Goal: Transaction & Acquisition: Purchase product/service

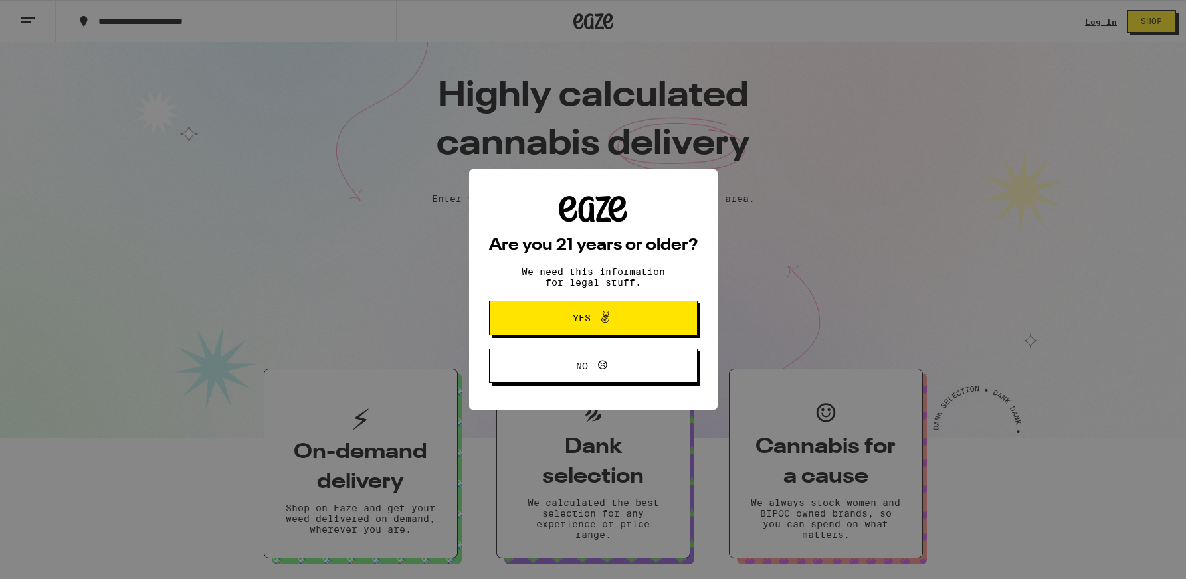
click at [603, 323] on icon at bounding box center [605, 318] width 16 height 16
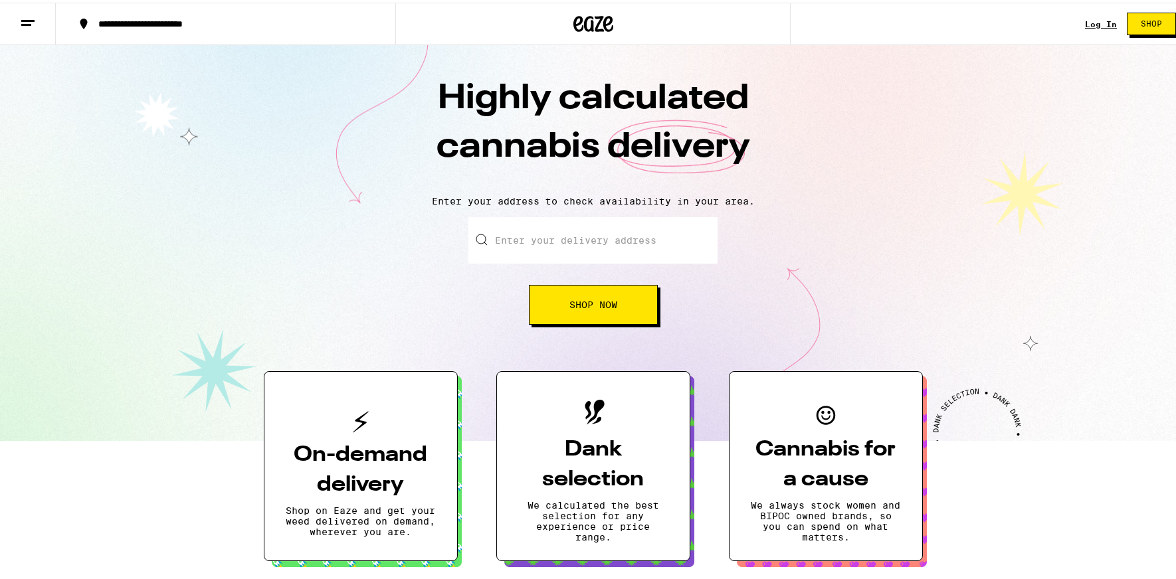
click at [1089, 24] on link "Log In" at bounding box center [1101, 21] width 32 height 9
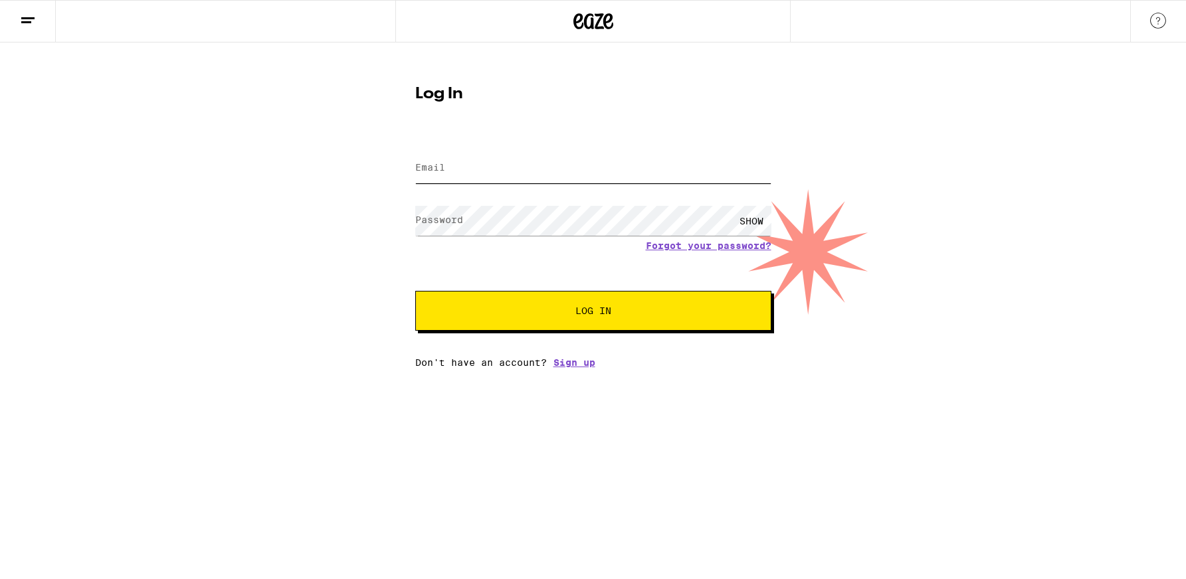
click at [483, 169] on input "Email" at bounding box center [593, 168] width 356 height 30
type input "r"
type input "[EMAIL_ADDRESS][DOMAIN_NAME]"
click at [415, 291] on button "Log In" at bounding box center [593, 311] width 356 height 40
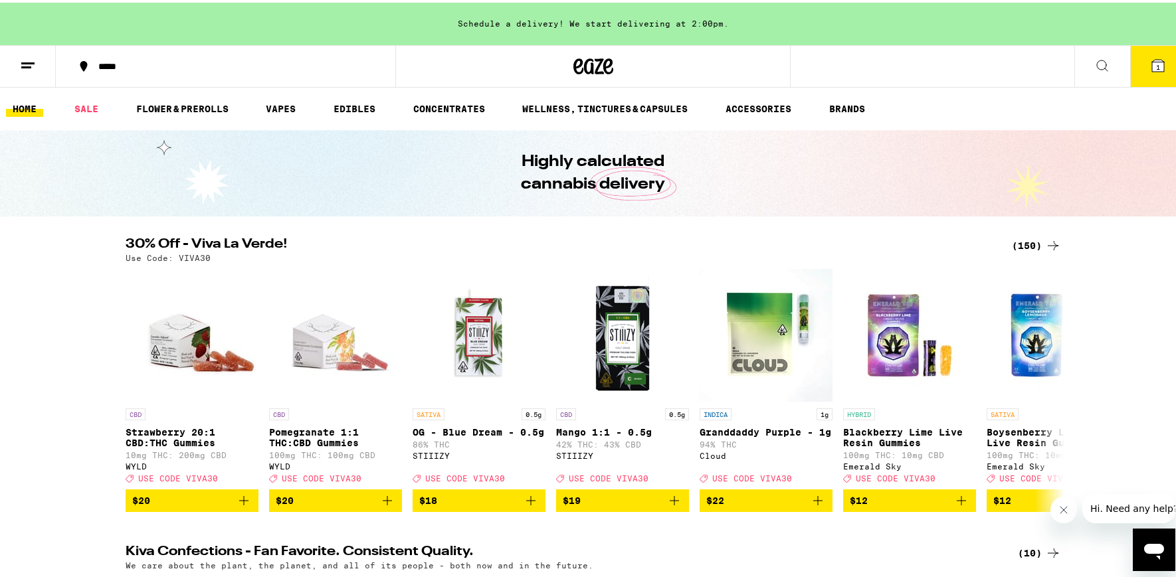
click at [1156, 62] on span "1" at bounding box center [1158, 64] width 4 height 8
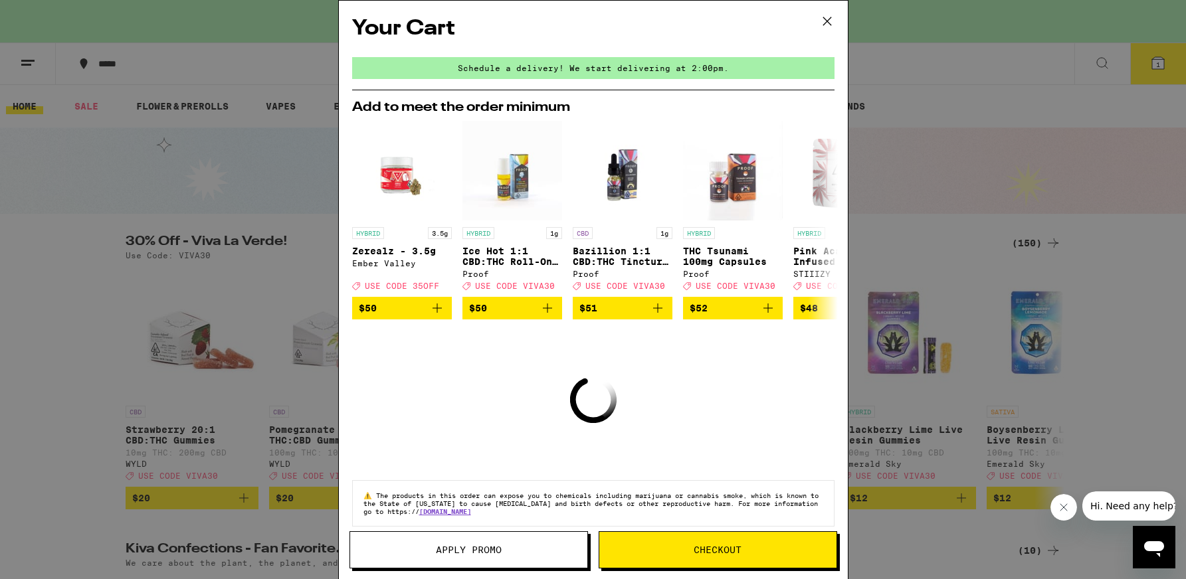
click at [827, 18] on icon at bounding box center [827, 21] width 20 height 20
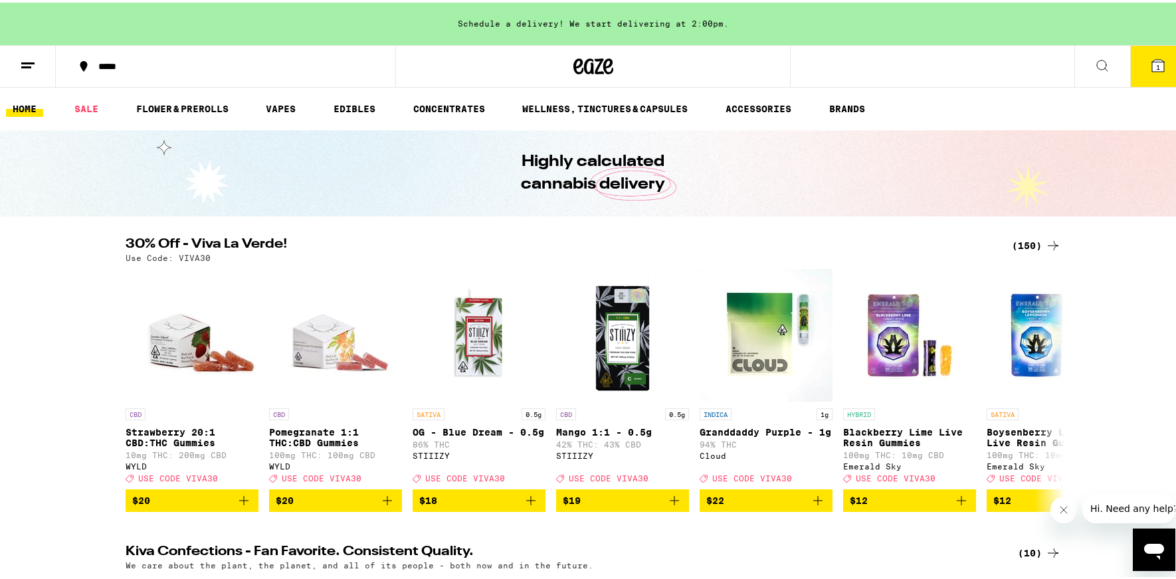
click at [19, 71] on button at bounding box center [28, 64] width 56 height 42
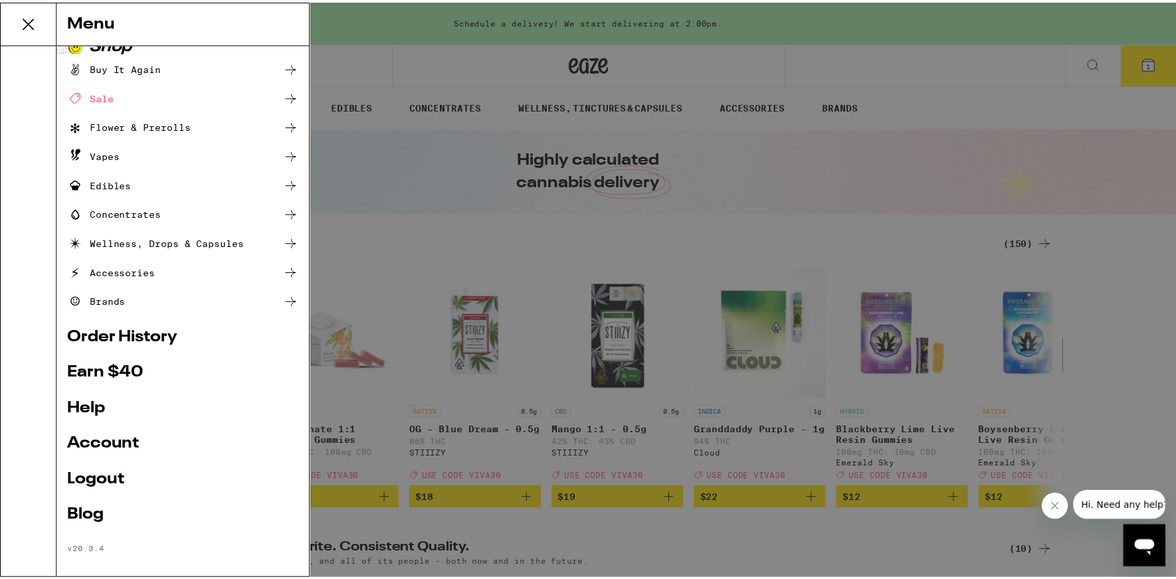
scroll to position [31, 0]
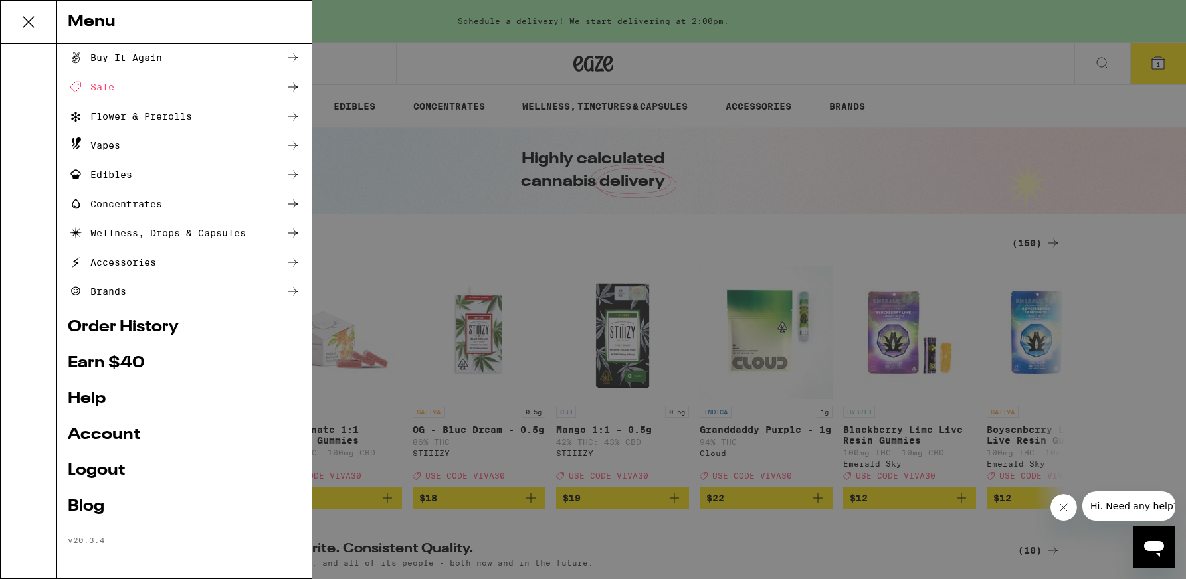
click at [130, 437] on link "Account" at bounding box center [184, 435] width 233 height 16
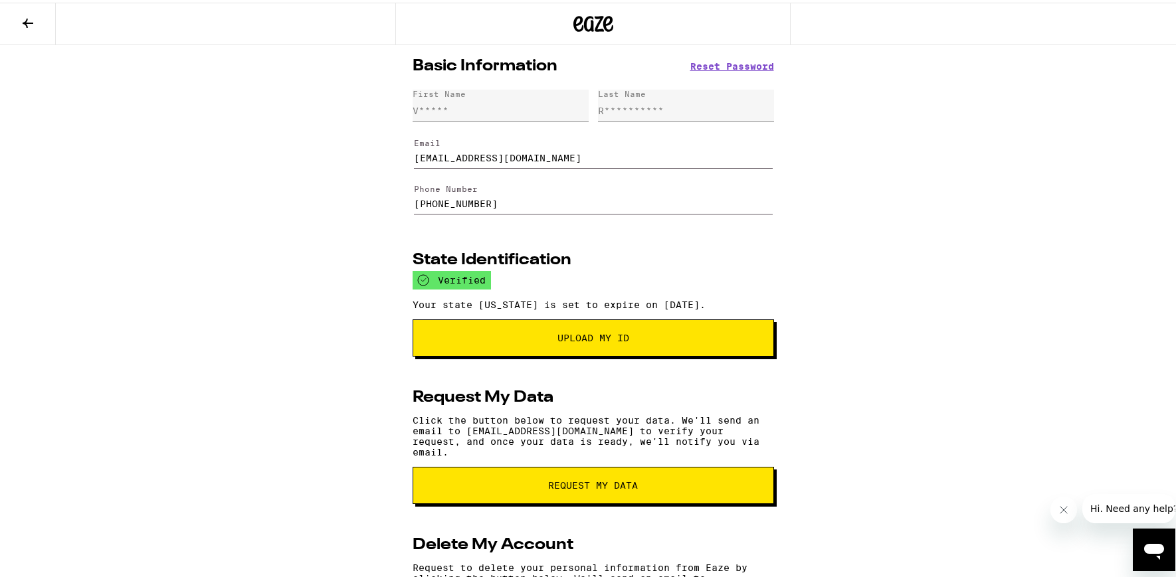
click at [594, 15] on icon at bounding box center [593, 21] width 20 height 16
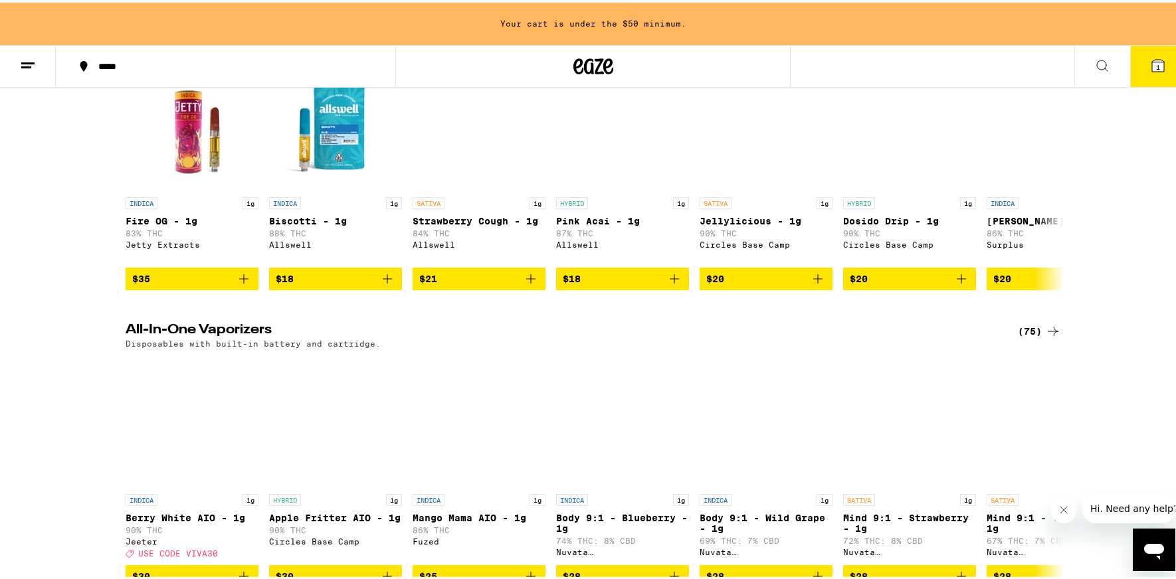
scroll to position [1993, 0]
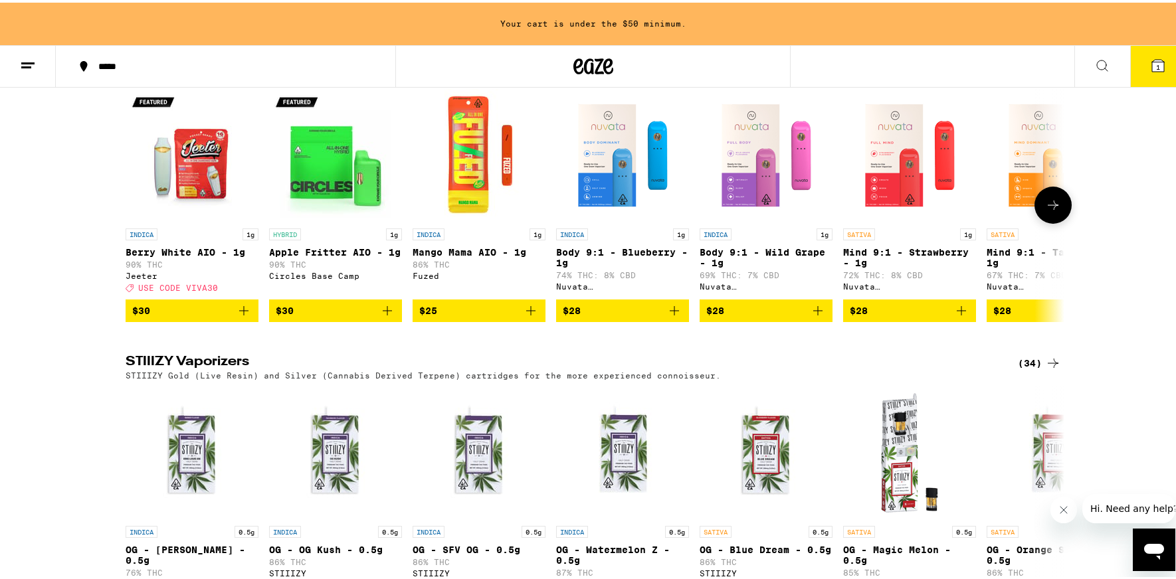
click at [239, 313] on icon "Add to bag" at bounding box center [243, 308] width 9 height 9
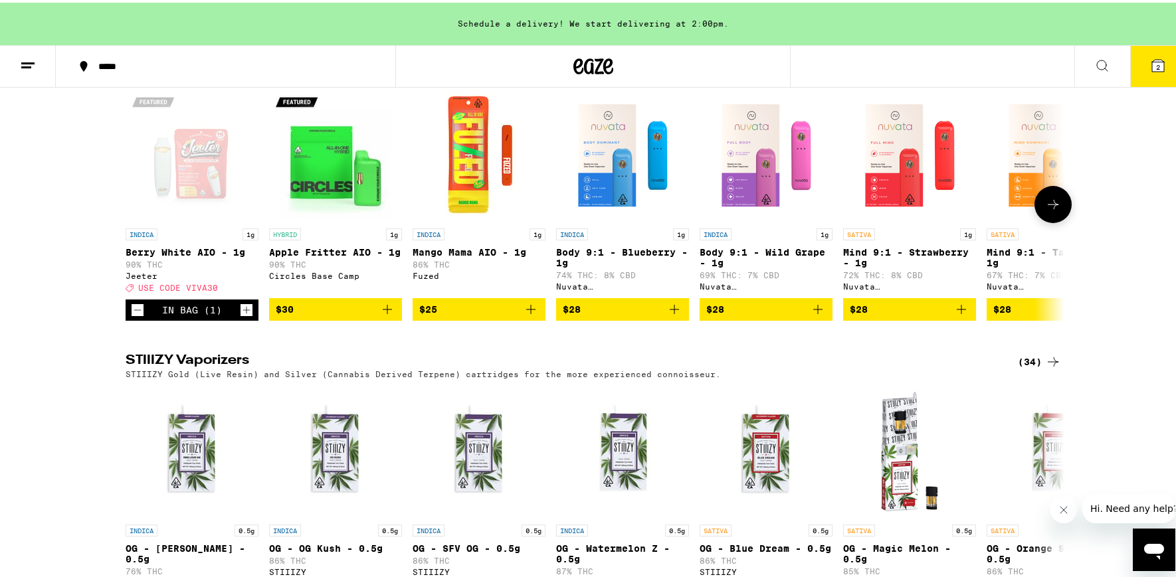
click at [1053, 207] on icon at bounding box center [1053, 201] width 11 height 9
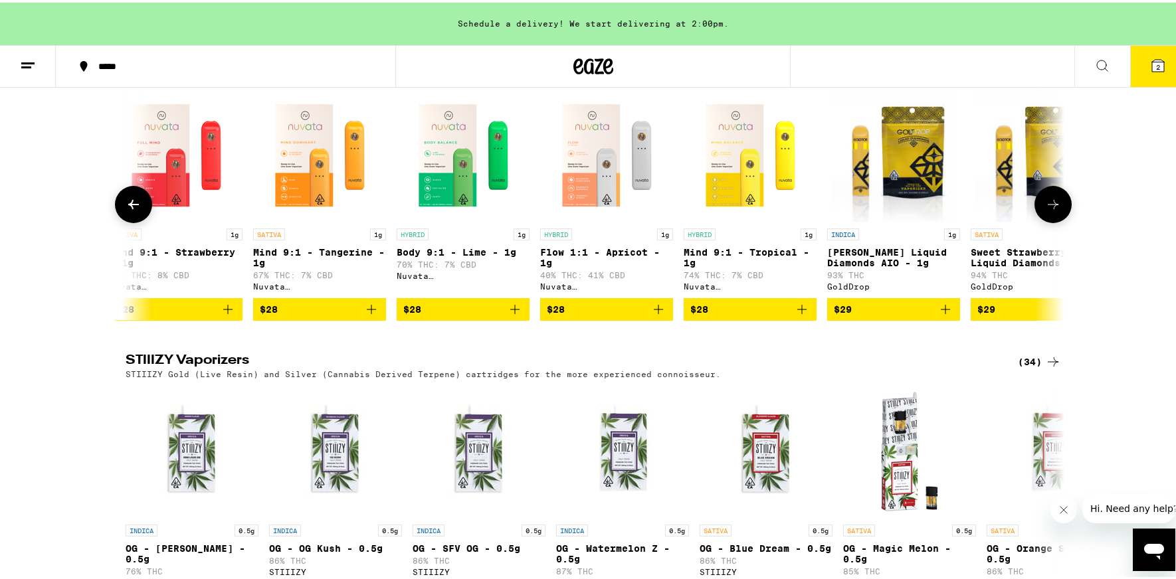
scroll to position [0, 791]
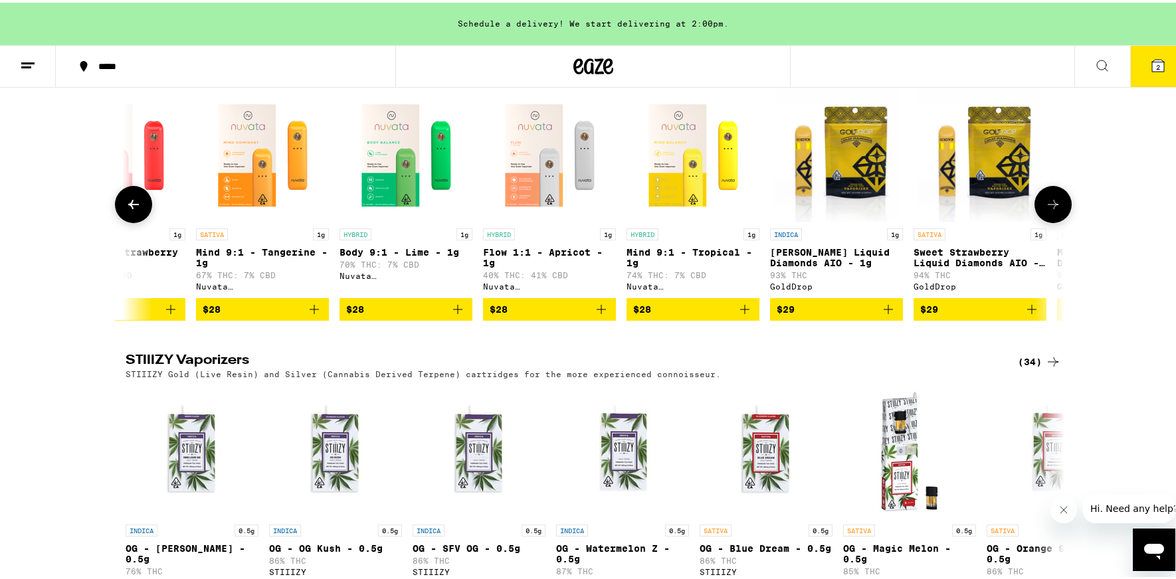
click at [1053, 207] on icon at bounding box center [1053, 201] width 11 height 9
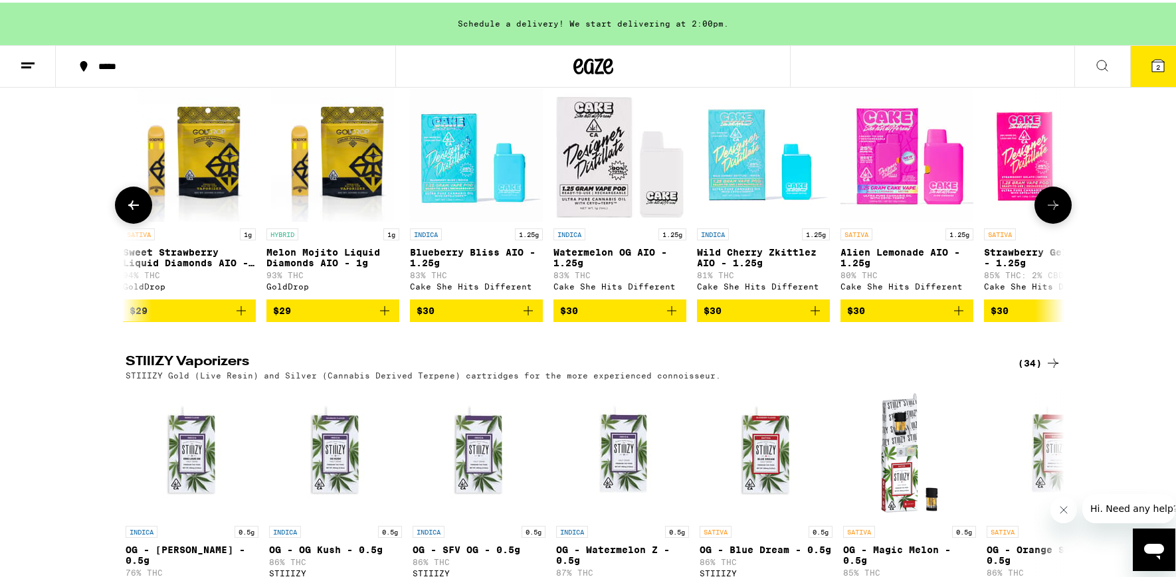
click at [1053, 207] on icon at bounding box center [1053, 202] width 11 height 9
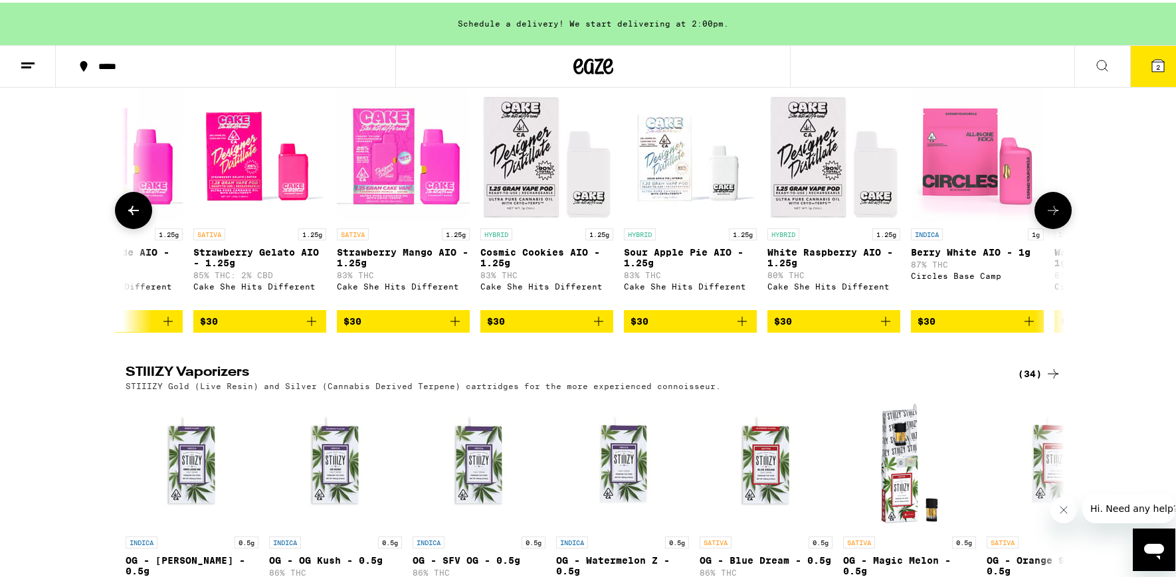
click at [1053, 216] on icon at bounding box center [1053, 208] width 16 height 16
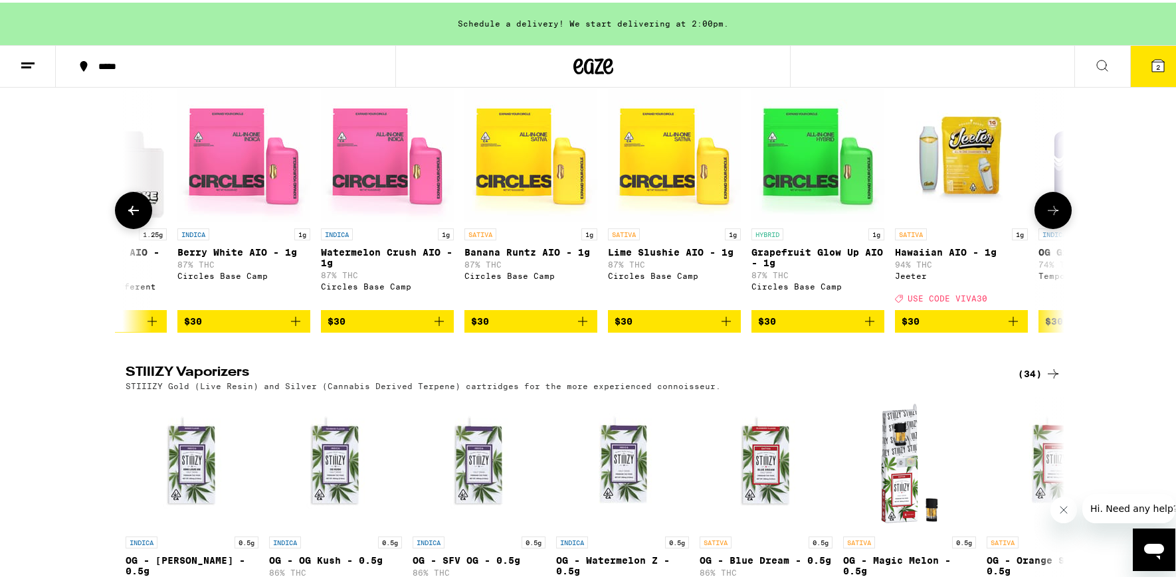
scroll to position [0, 3163]
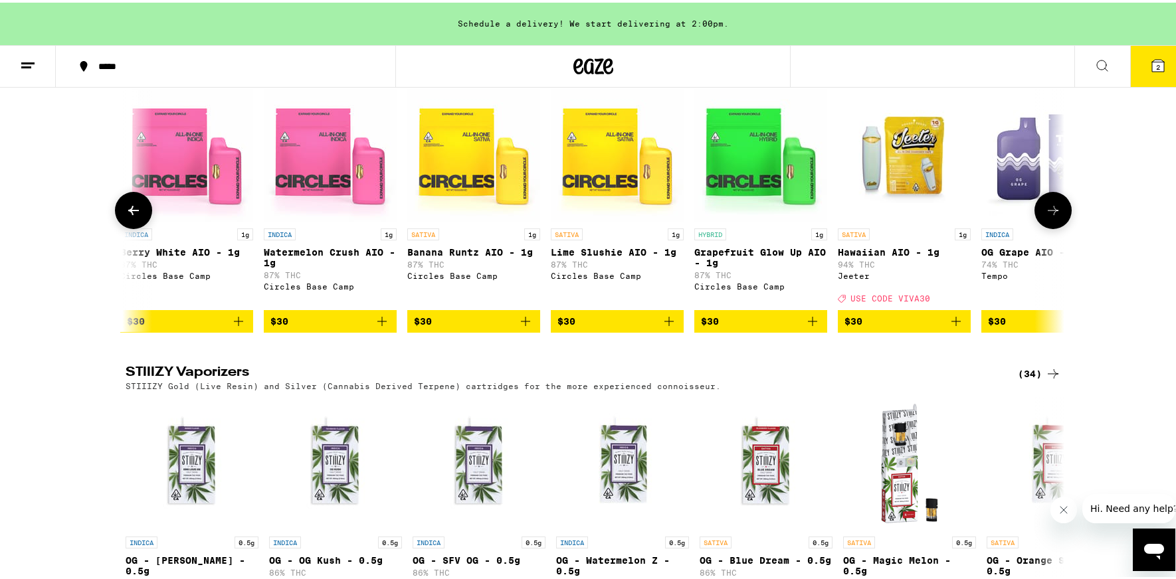
click at [1053, 216] on icon at bounding box center [1053, 208] width 16 height 16
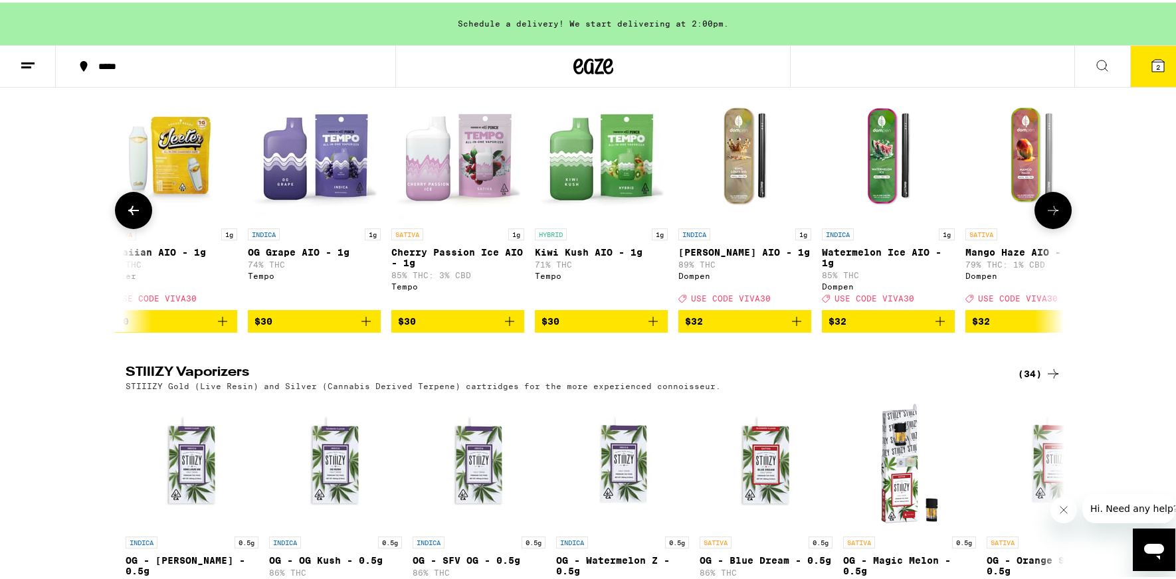
scroll to position [0, 3954]
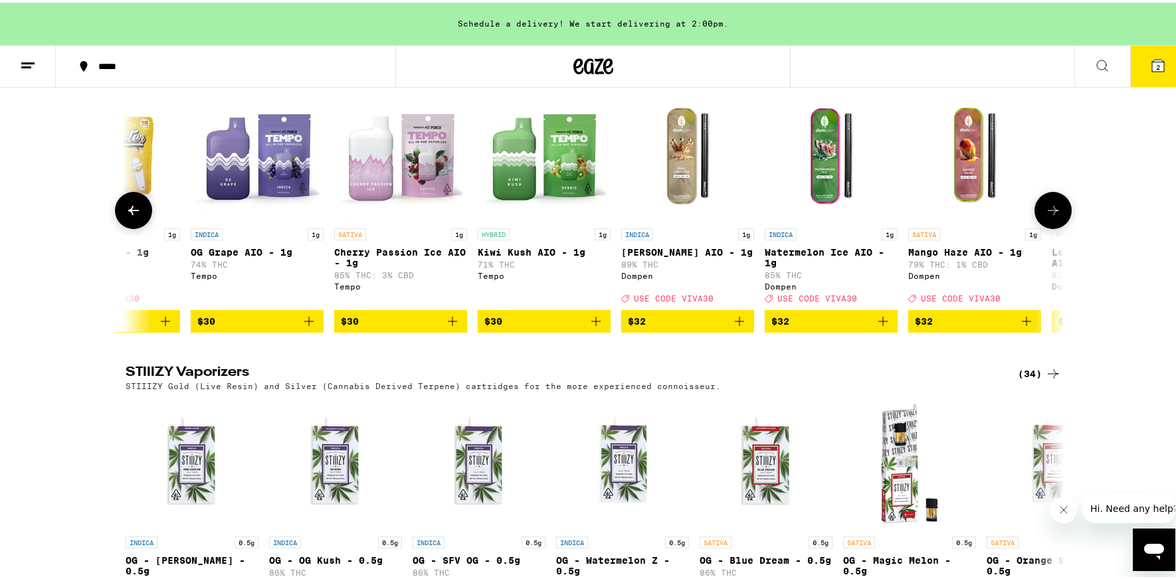
click at [1053, 216] on icon at bounding box center [1053, 208] width 16 height 16
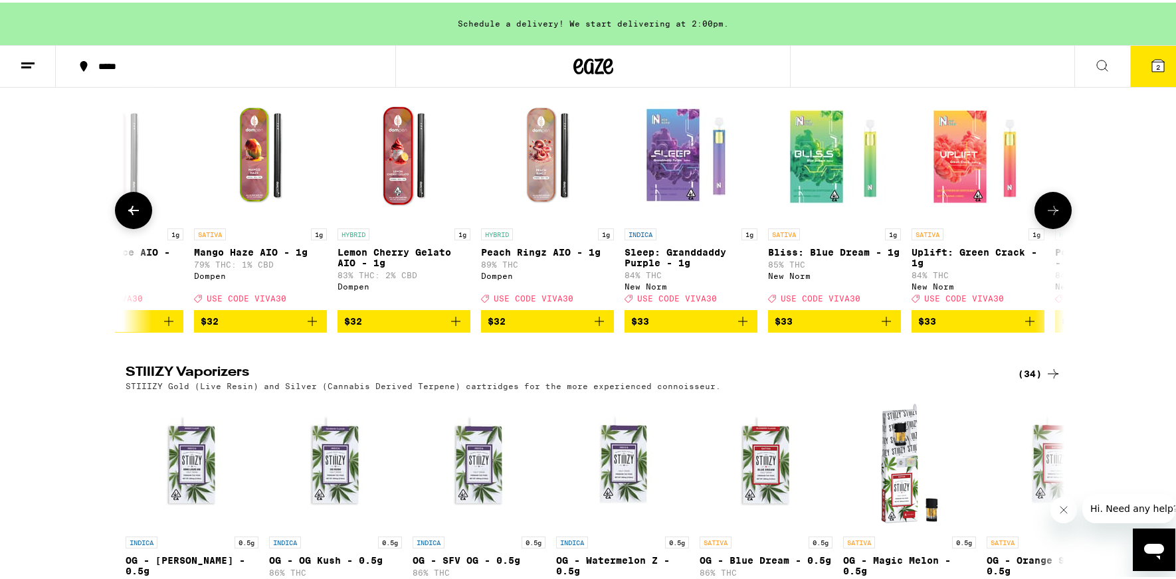
scroll to position [0, 4744]
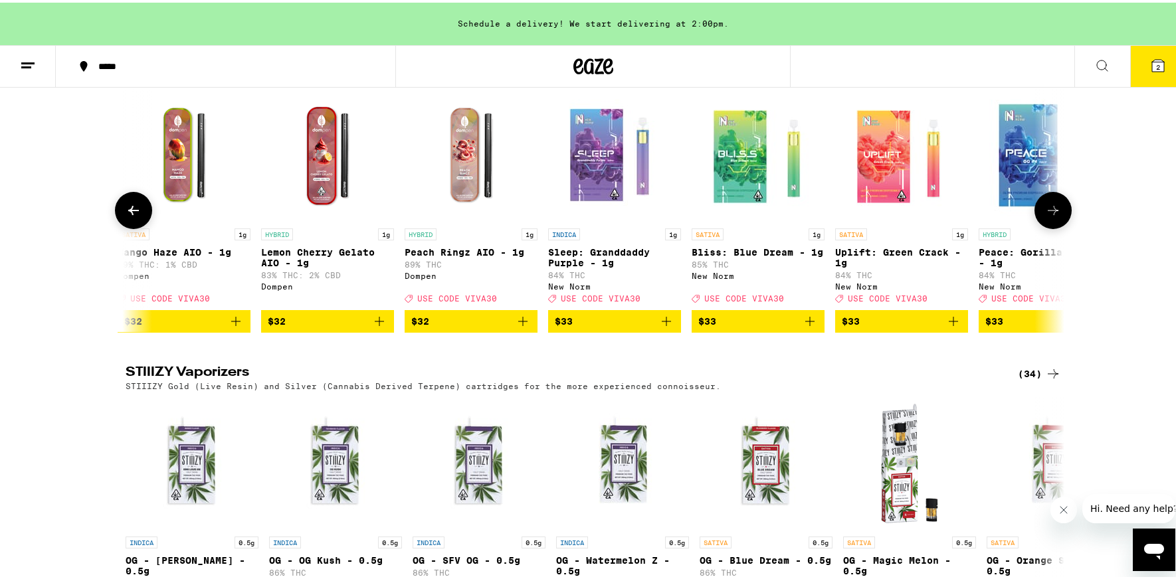
click at [1053, 216] on icon at bounding box center [1053, 208] width 16 height 16
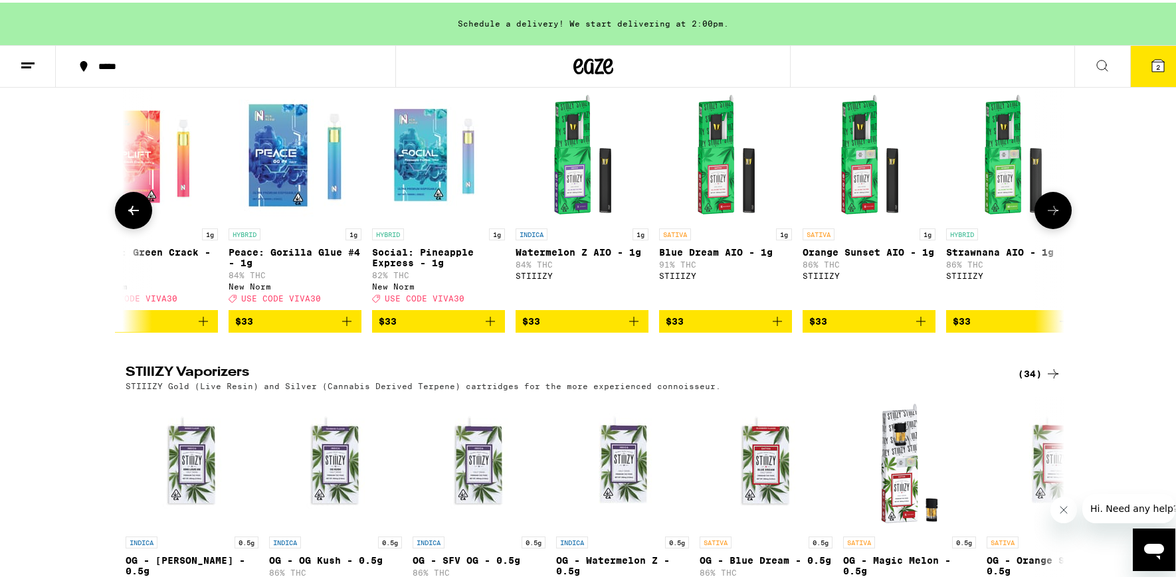
scroll to position [0, 5535]
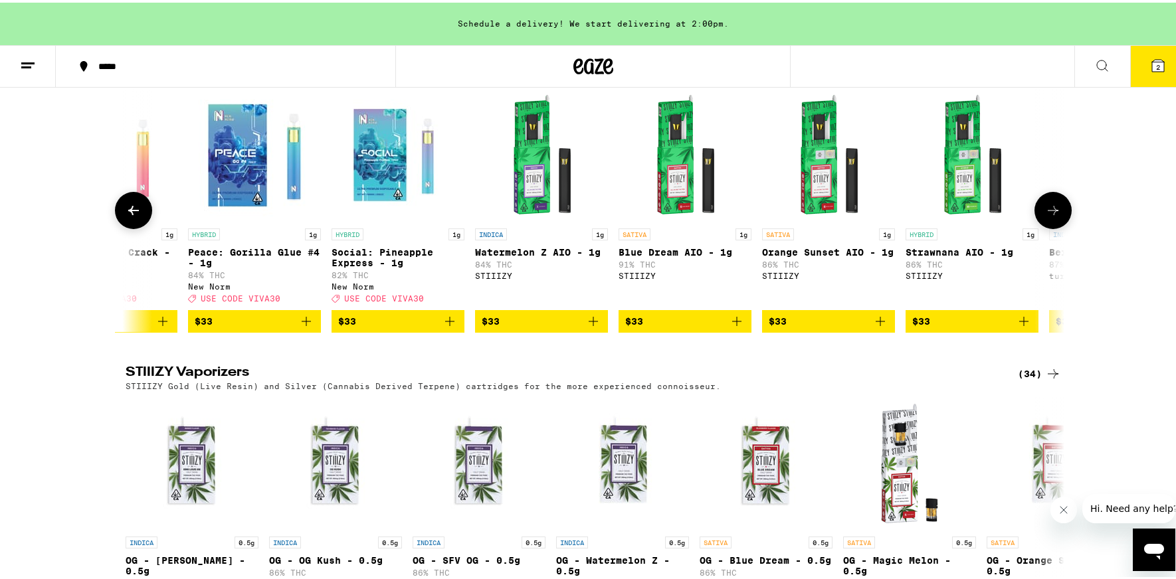
click at [1053, 216] on icon at bounding box center [1053, 208] width 16 height 16
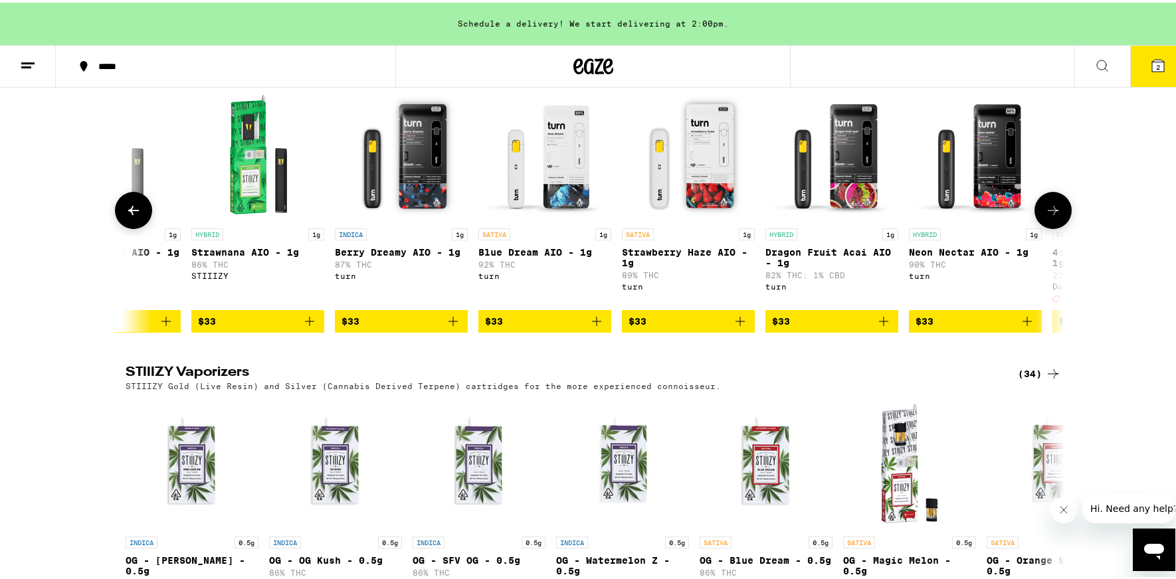
scroll to position [0, 6326]
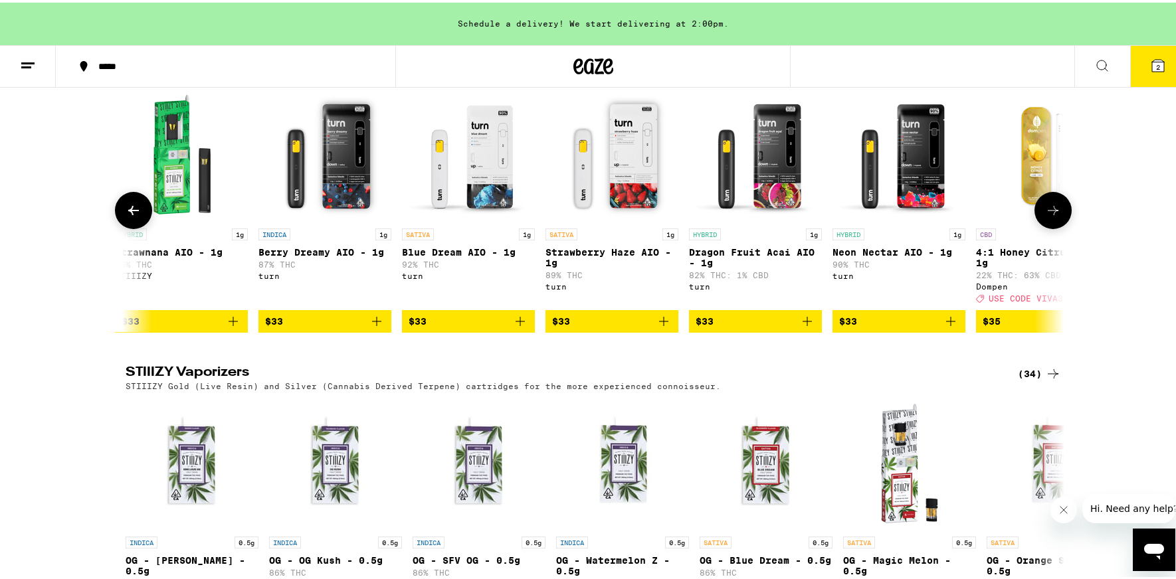
click at [1053, 216] on icon at bounding box center [1053, 208] width 16 height 16
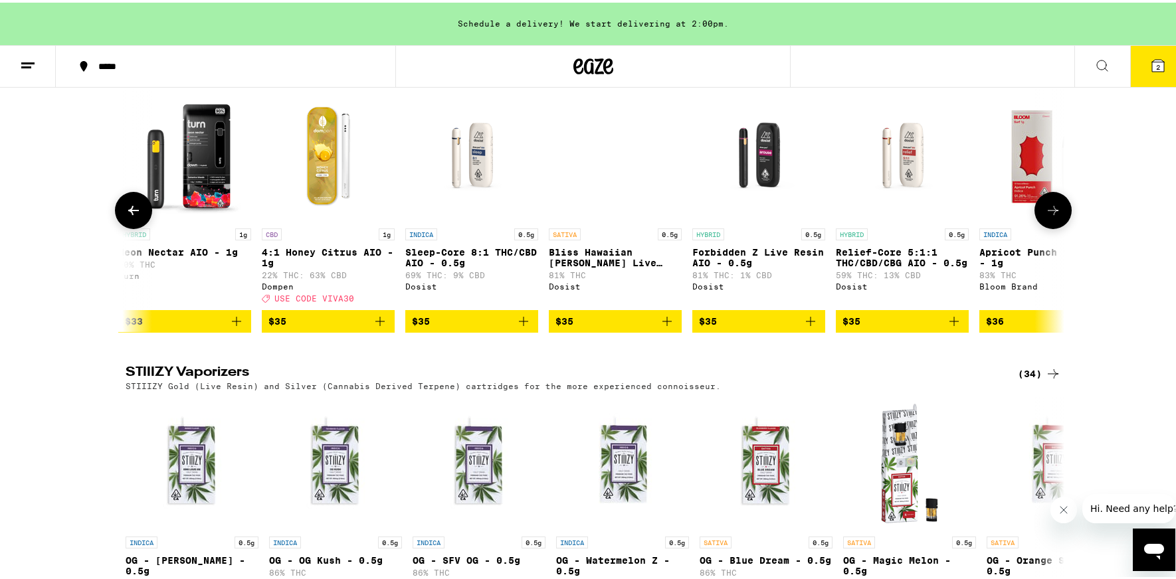
scroll to position [0, 7117]
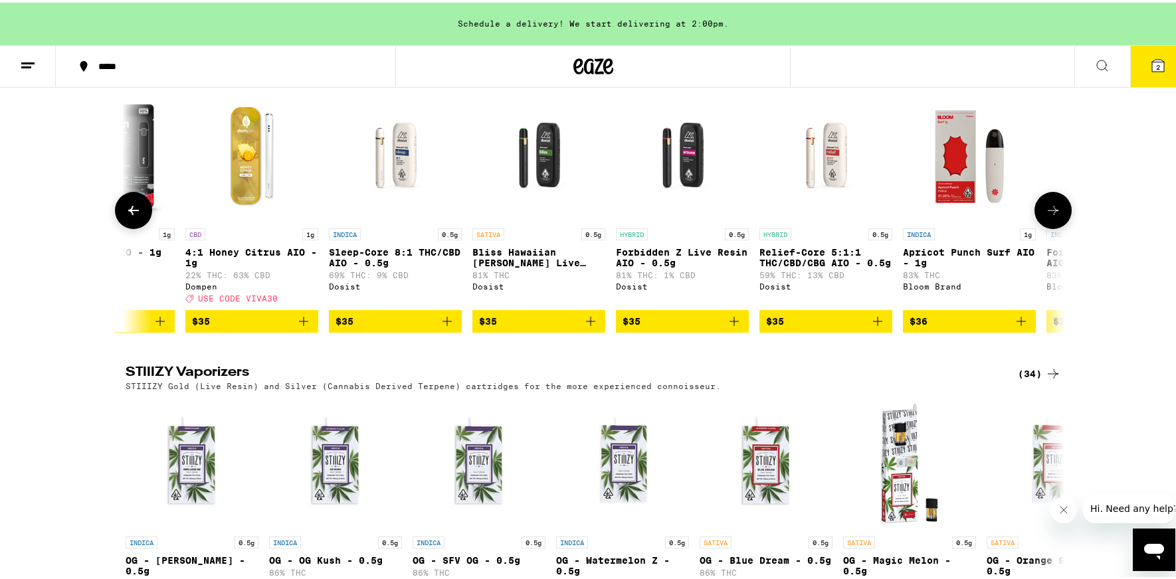
click at [1053, 216] on icon at bounding box center [1053, 208] width 16 height 16
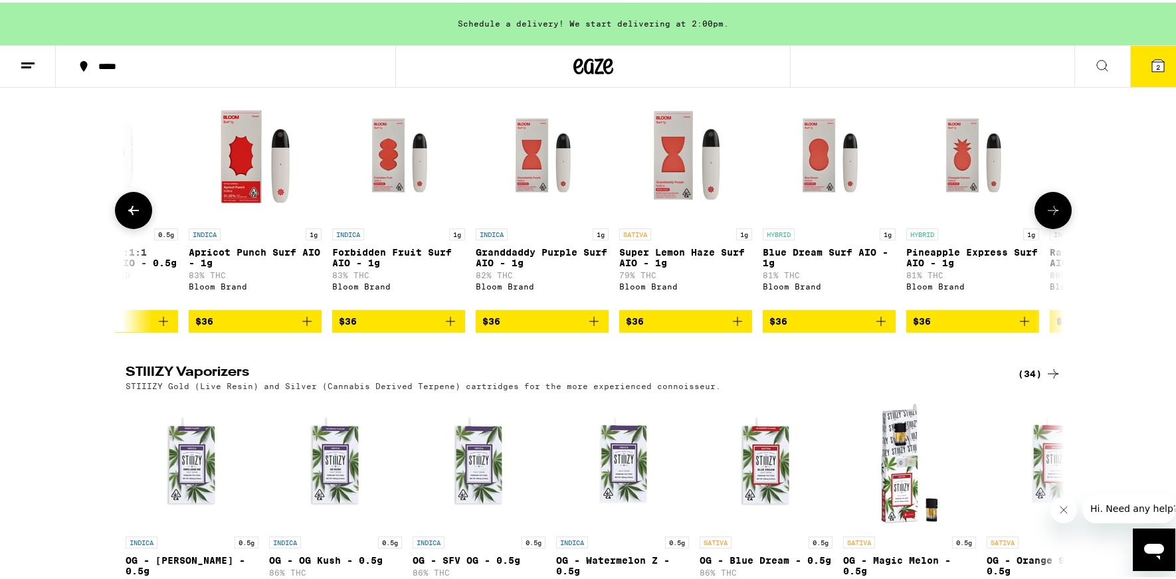
scroll to position [0, 7907]
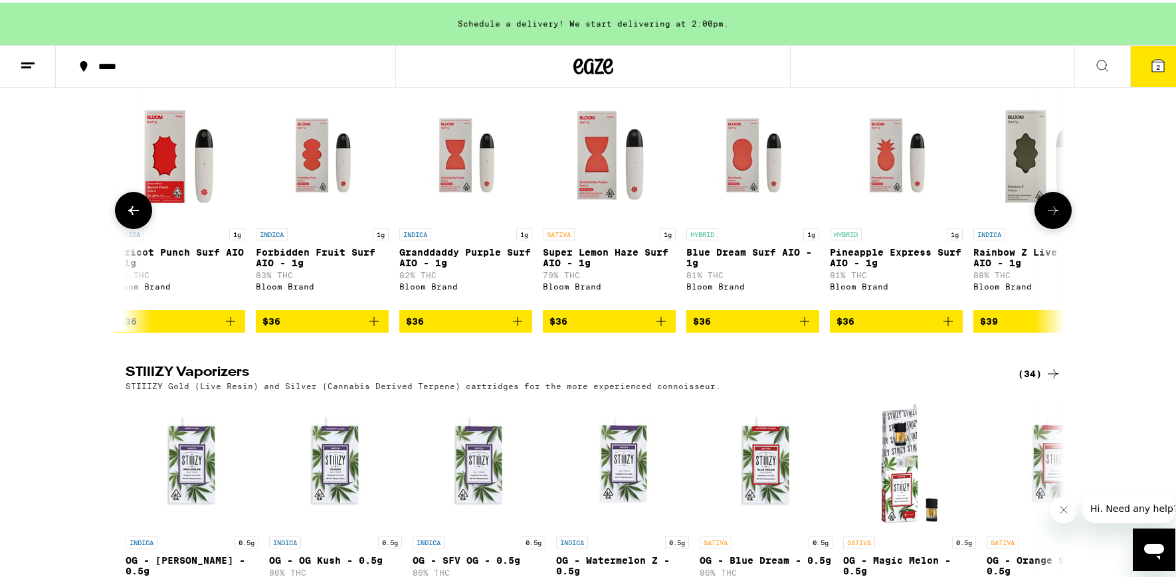
click at [1053, 216] on icon at bounding box center [1053, 208] width 16 height 16
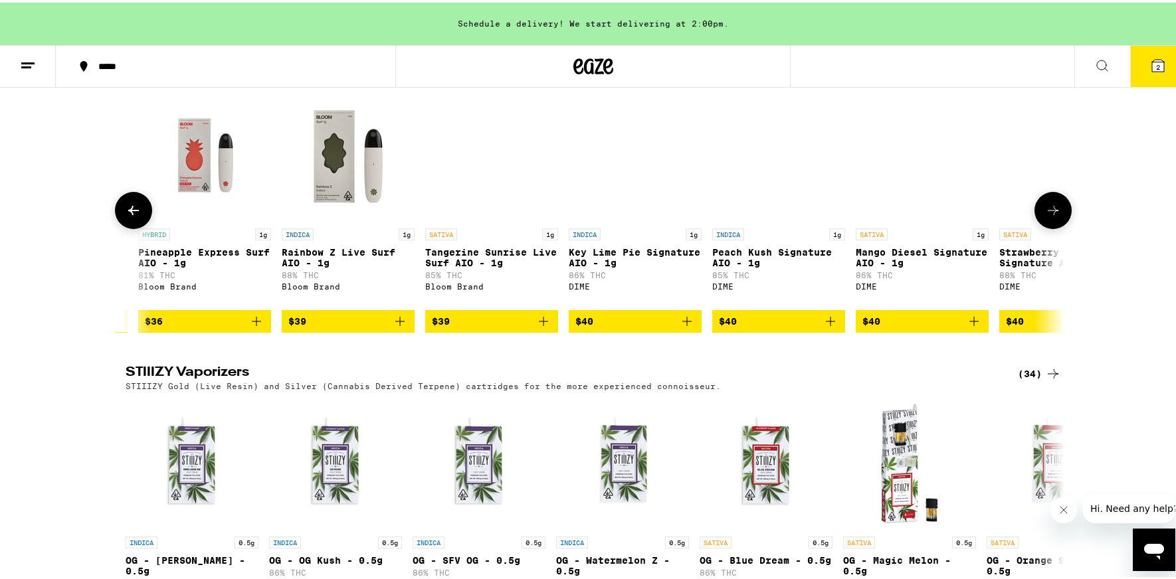
scroll to position [0, 8698]
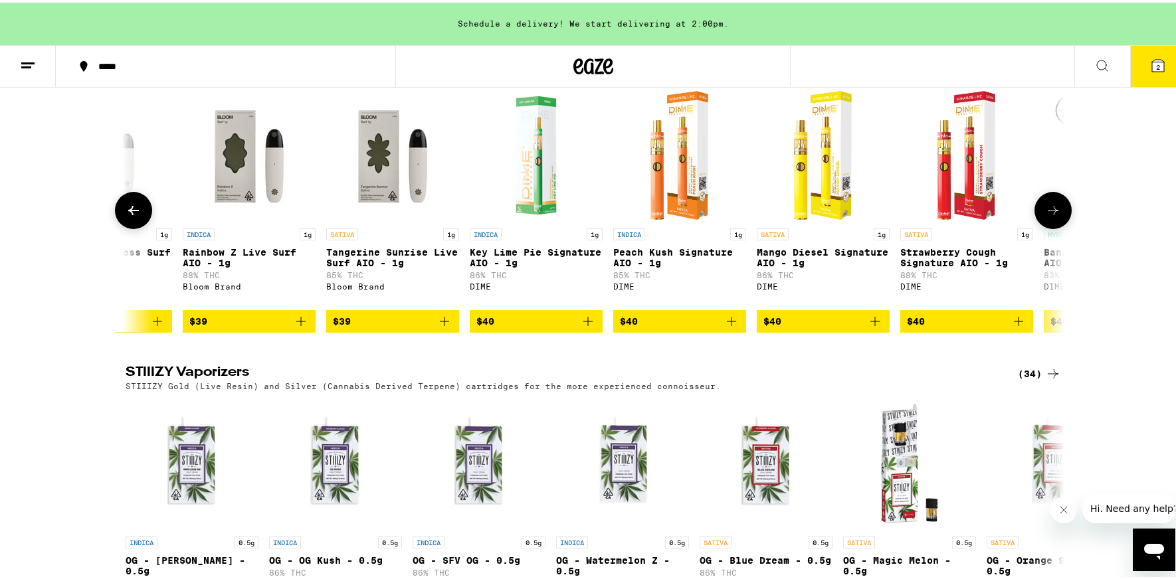
click at [1053, 216] on icon at bounding box center [1053, 208] width 16 height 16
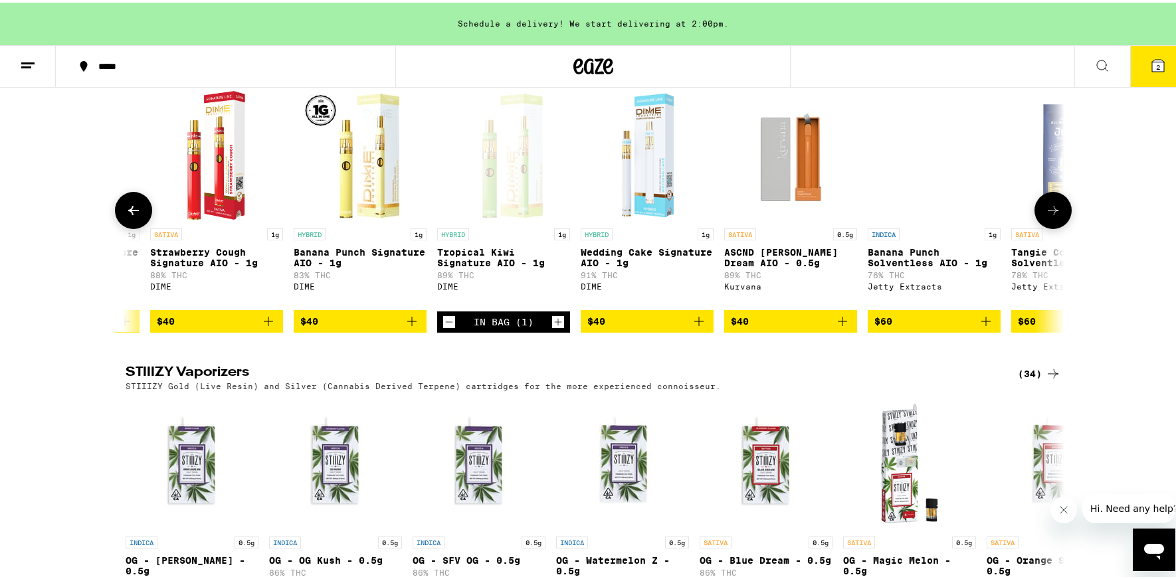
scroll to position [0, 9489]
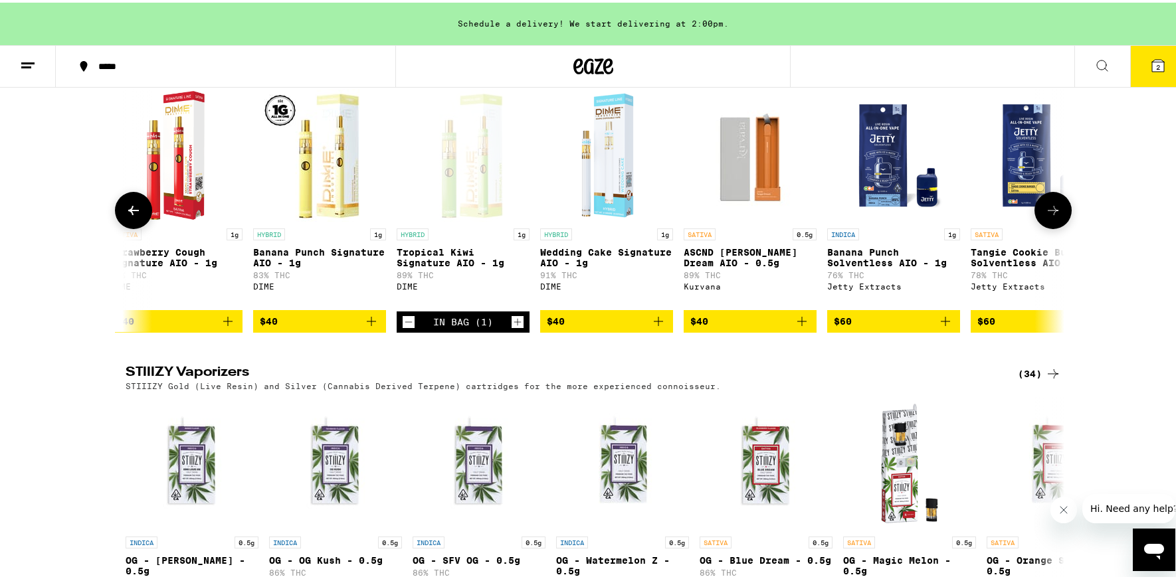
click at [403, 328] on icon "Decrement" at bounding box center [409, 320] width 12 height 16
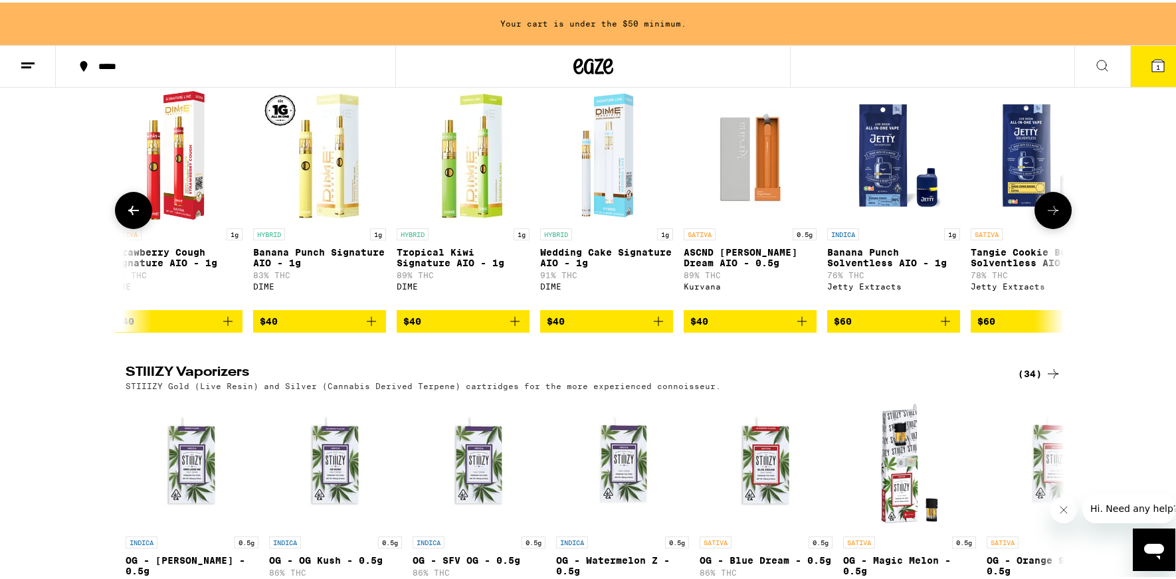
click at [1051, 227] on button at bounding box center [1053, 207] width 37 height 37
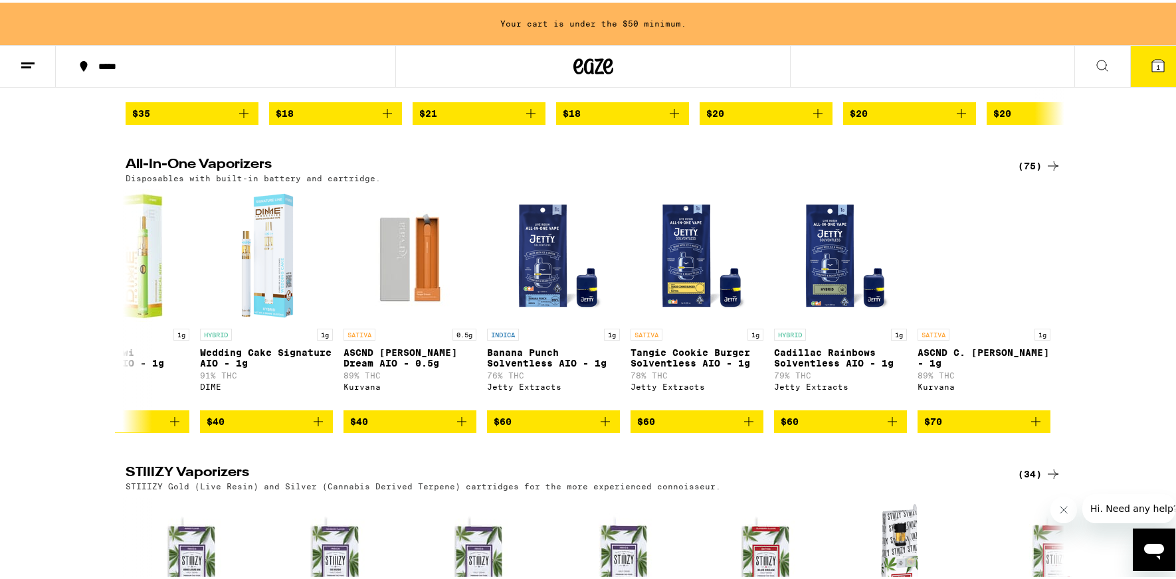
scroll to position [1908, 0]
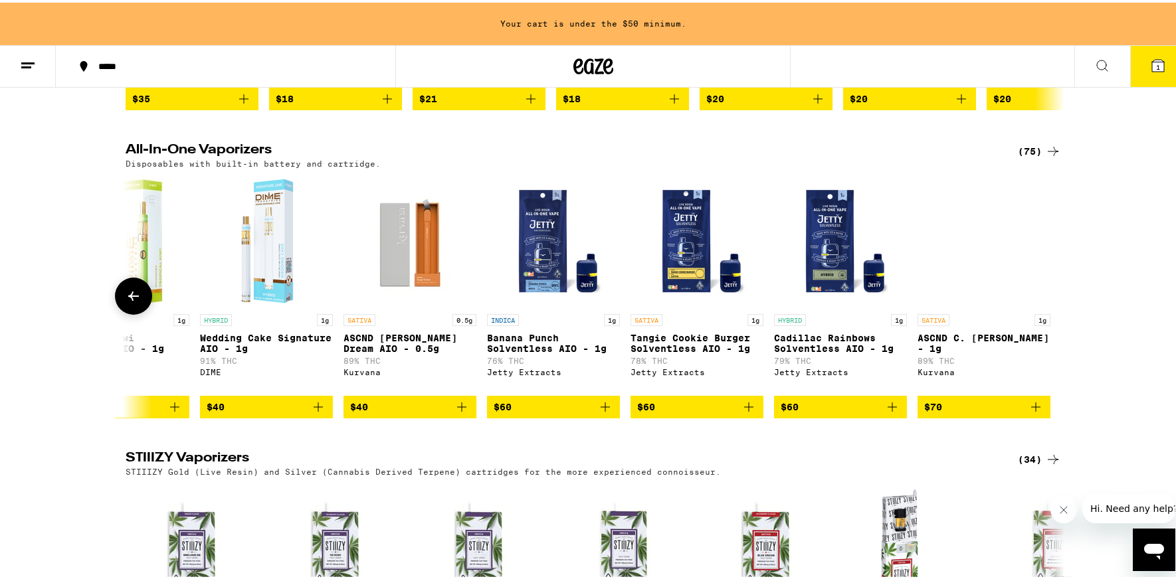
click at [127, 302] on icon at bounding box center [134, 294] width 16 height 16
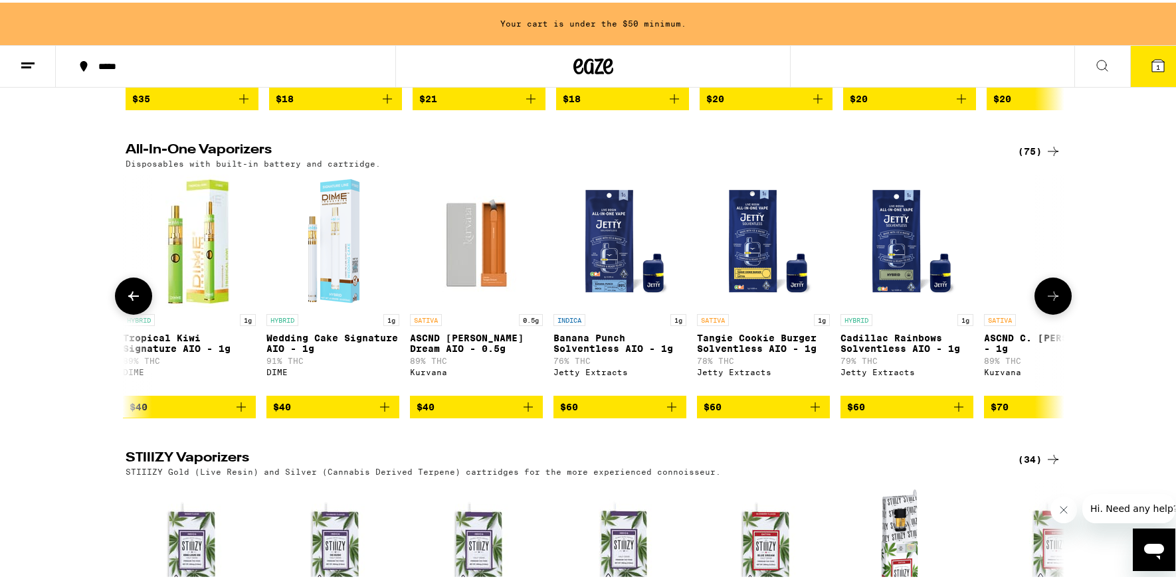
click at [127, 302] on icon at bounding box center [134, 294] width 16 height 16
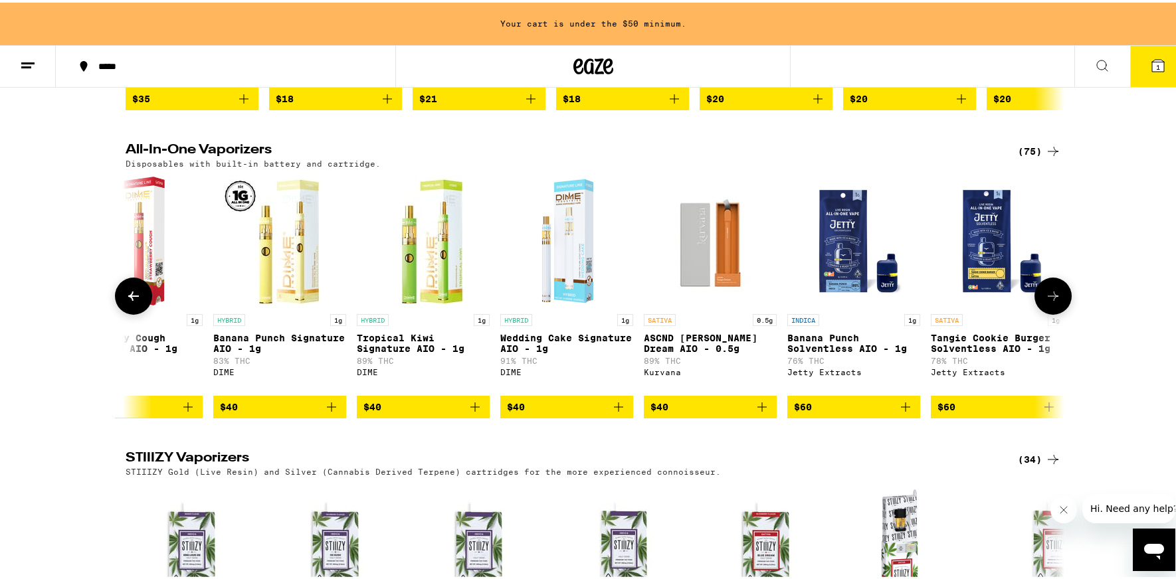
click at [127, 302] on icon at bounding box center [134, 294] width 16 height 16
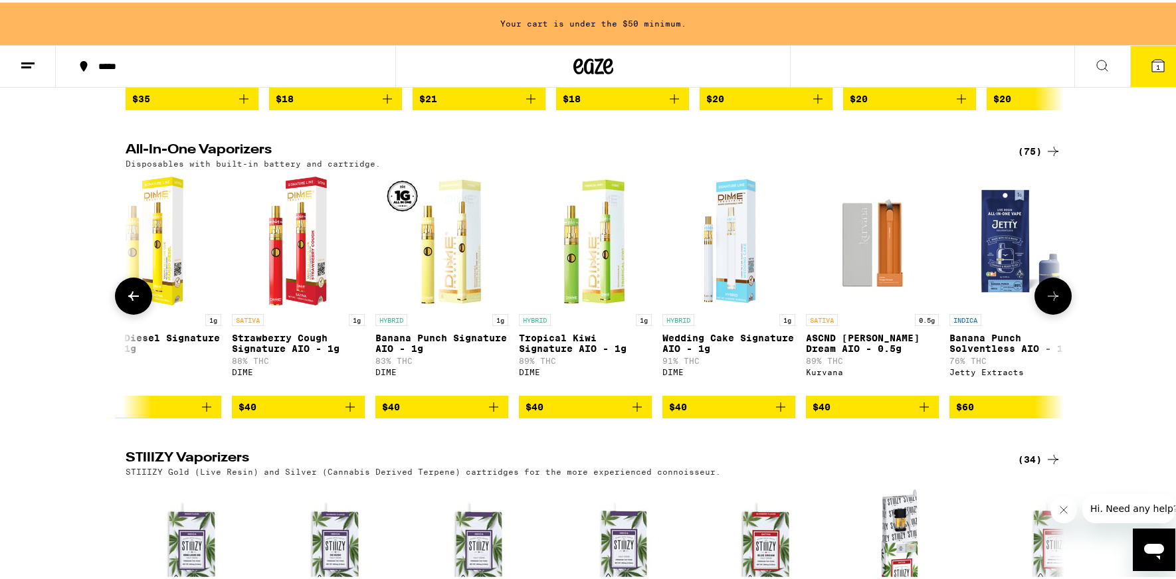
click at [127, 302] on icon at bounding box center [134, 294] width 16 height 16
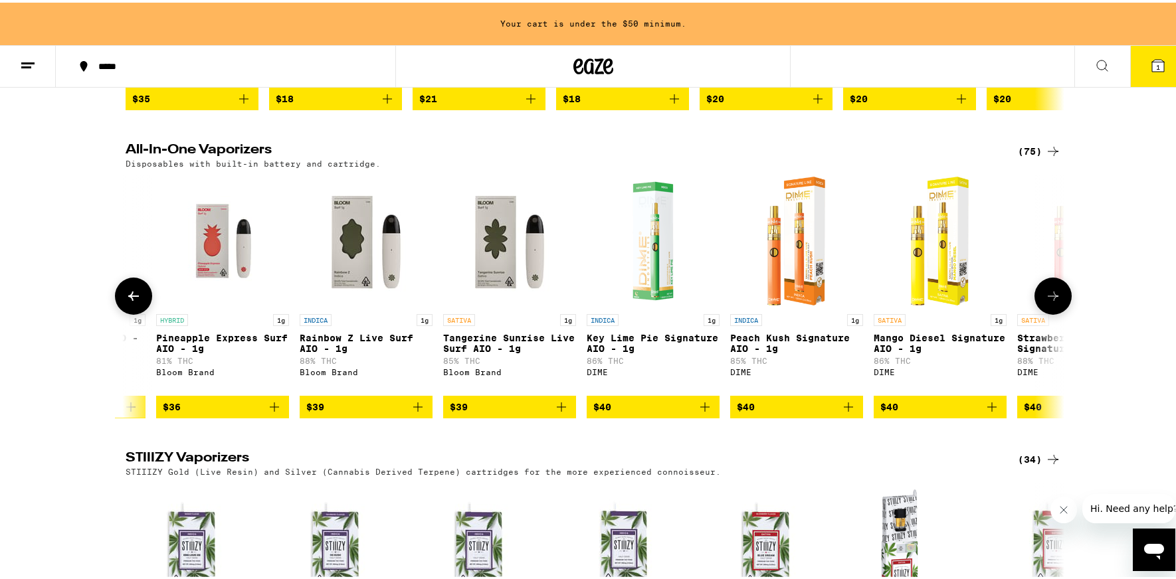
click at [127, 302] on icon at bounding box center [134, 294] width 16 height 16
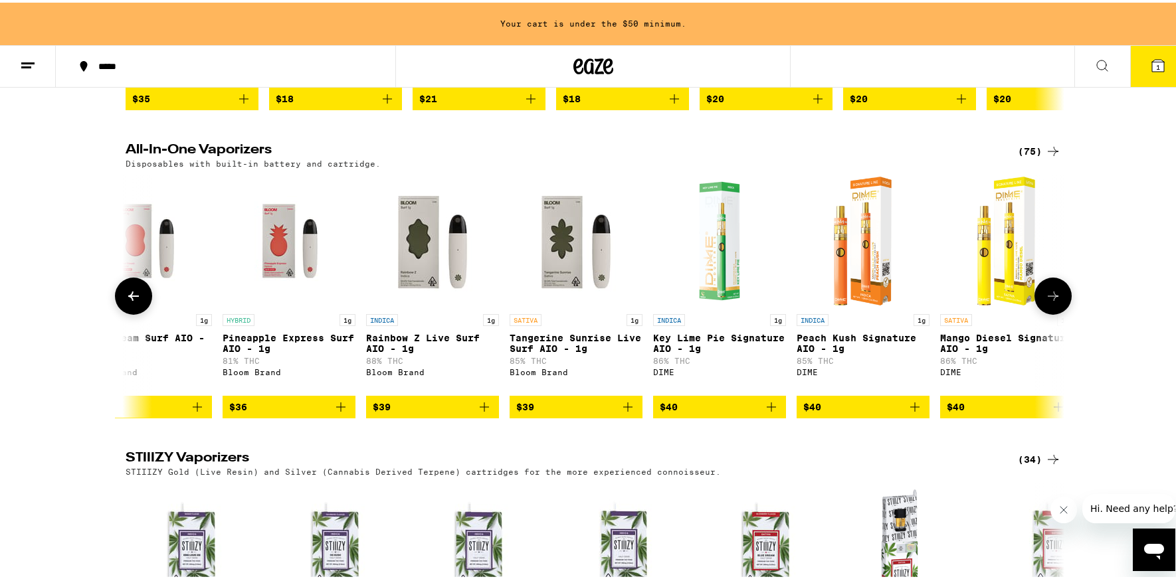
click at [127, 302] on icon at bounding box center [134, 294] width 16 height 16
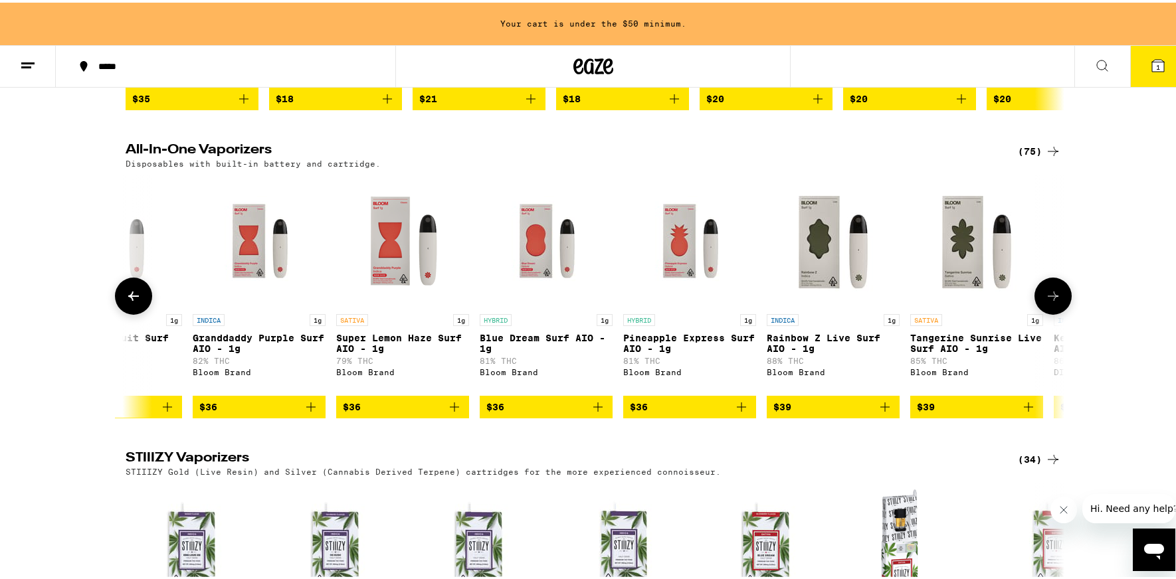
click at [127, 302] on icon at bounding box center [134, 294] width 16 height 16
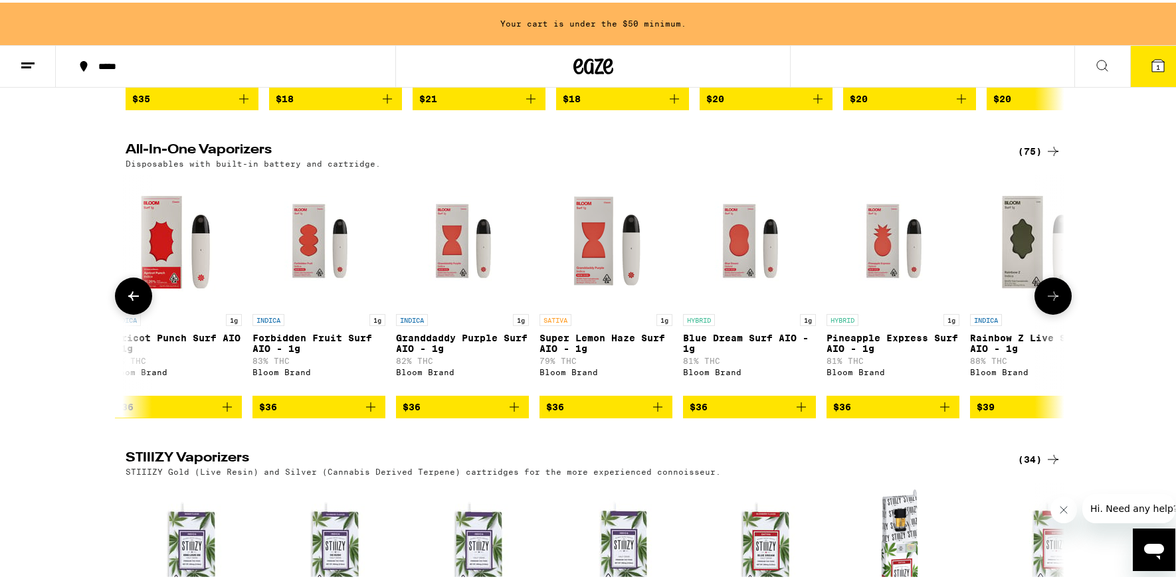
click at [127, 302] on icon at bounding box center [134, 294] width 16 height 16
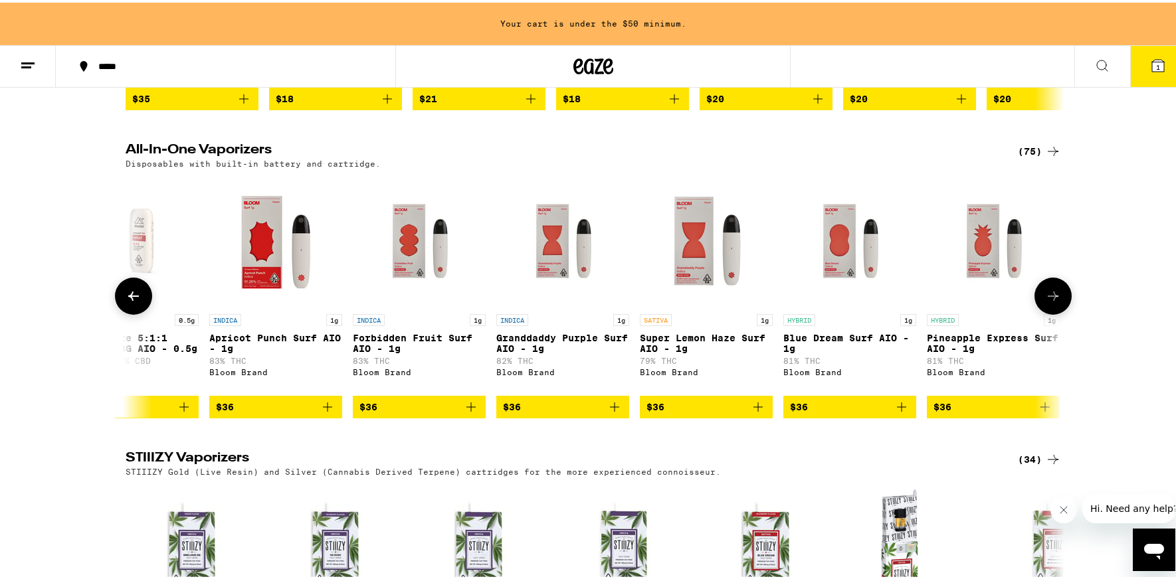
click at [127, 302] on icon at bounding box center [134, 294] width 16 height 16
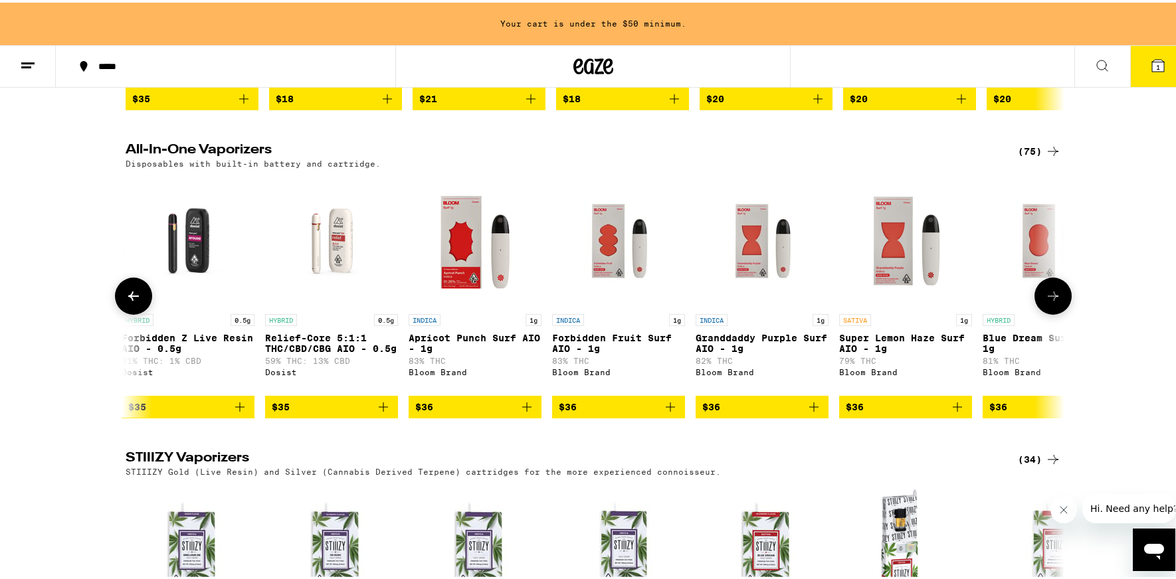
click at [127, 302] on icon at bounding box center [134, 294] width 16 height 16
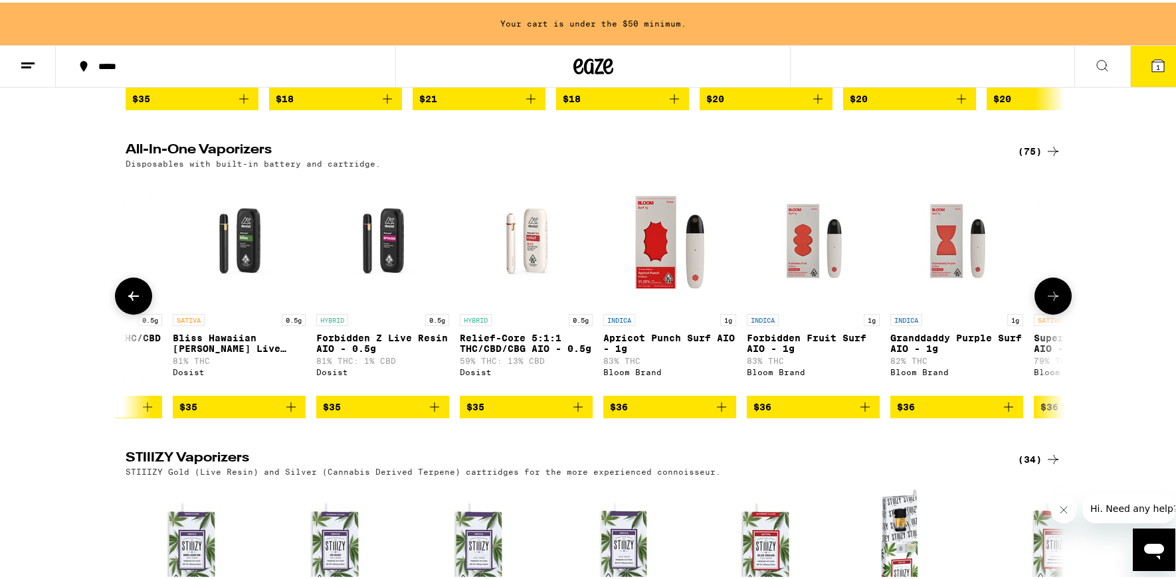
click at [127, 302] on icon at bounding box center [134, 294] width 16 height 16
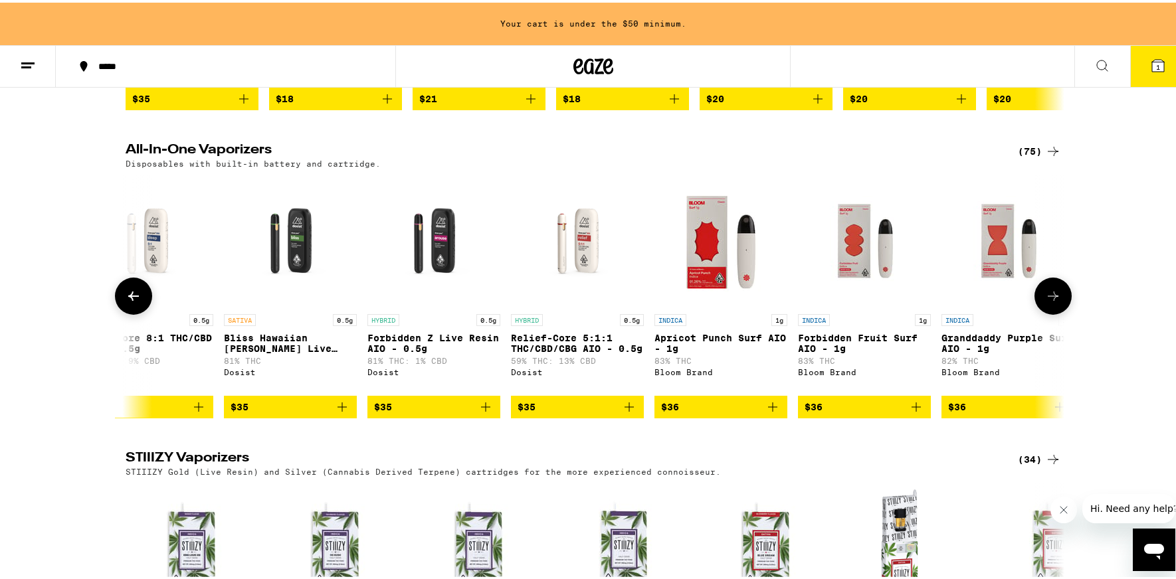
click at [127, 302] on icon at bounding box center [134, 294] width 16 height 16
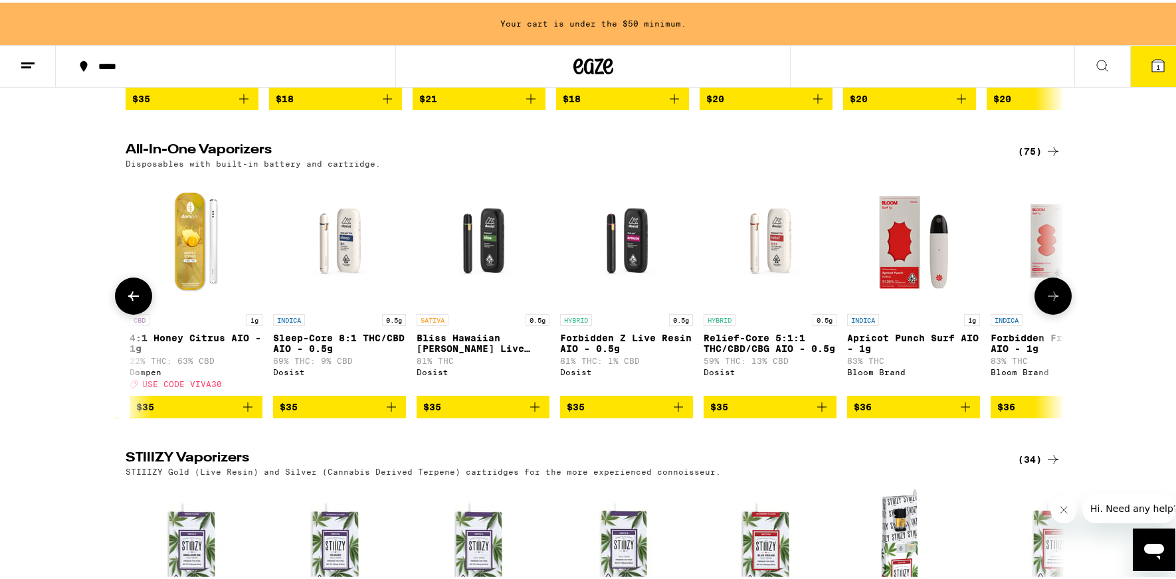
click at [127, 302] on icon at bounding box center [134, 294] width 16 height 16
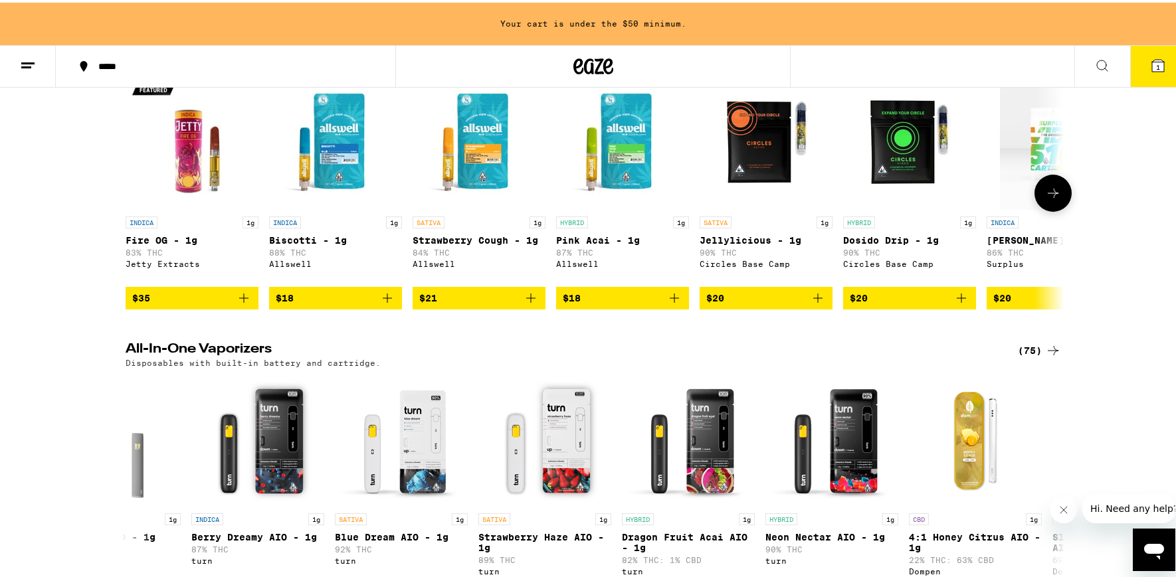
scroll to position [0, 6382]
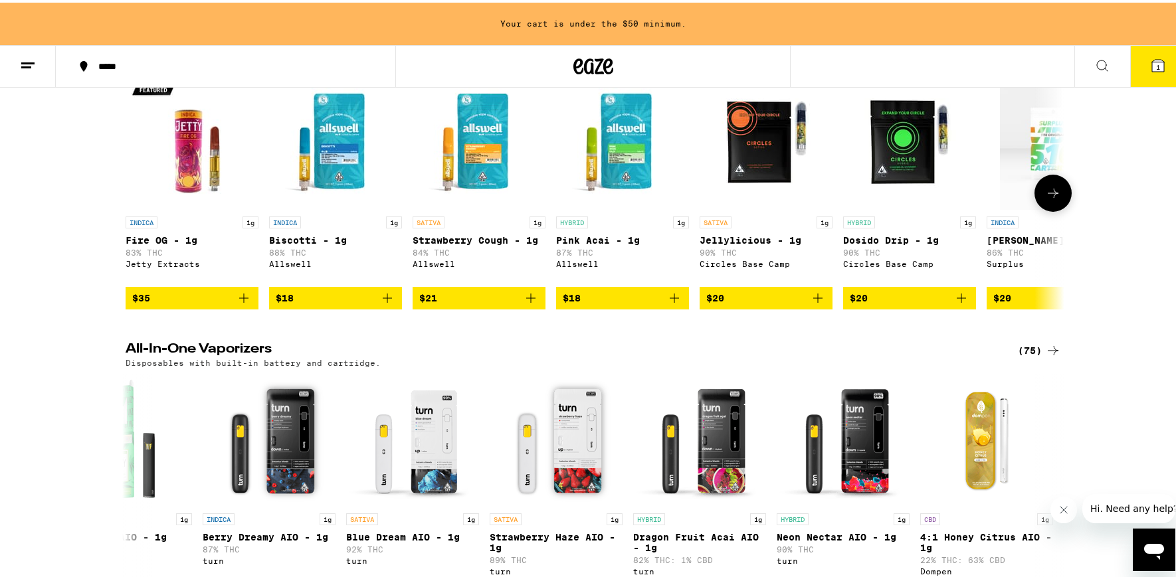
click at [1053, 199] on icon at bounding box center [1053, 191] width 16 height 16
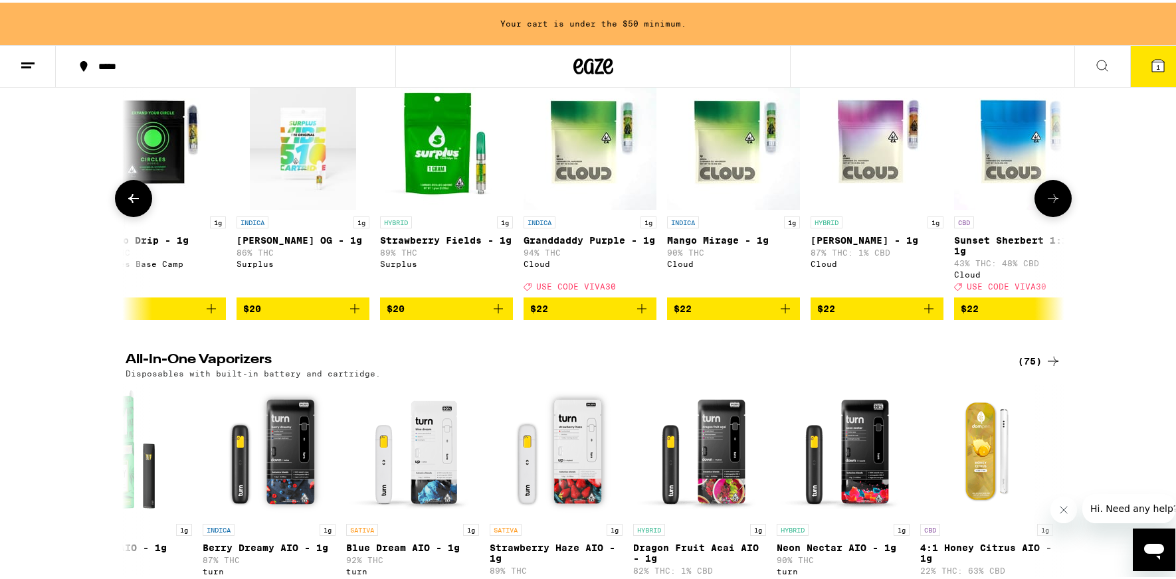
scroll to position [0, 791]
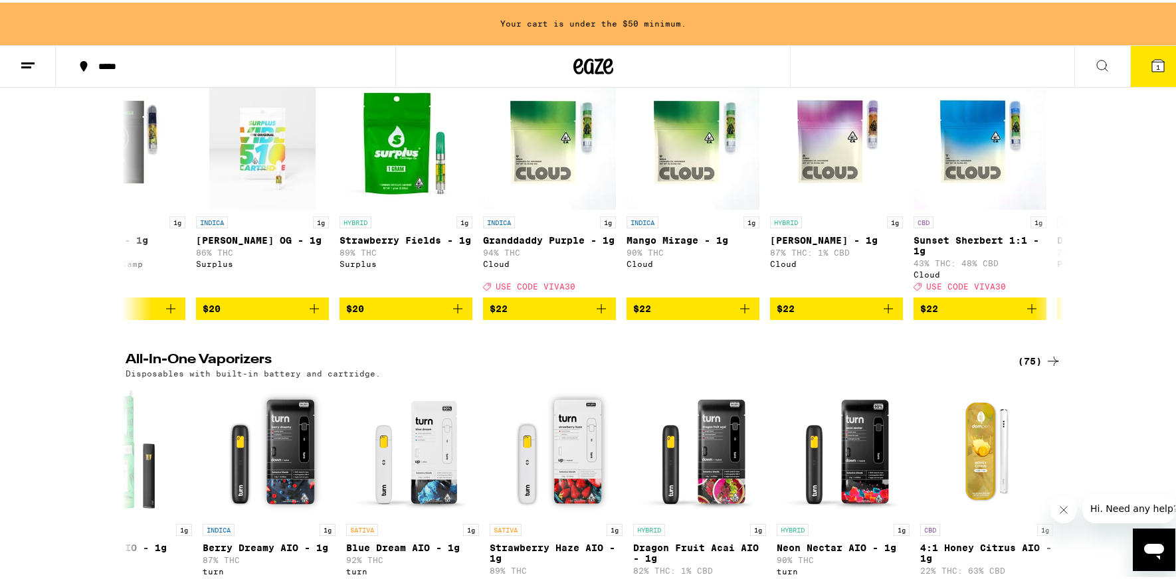
drag, startPoint x: 1053, startPoint y: 246, endPoint x: 1132, endPoint y: 255, distance: 78.9
click at [1132, 255] on div "Vape Cartridges (73) 0.5g & 1g oil cartridges, Use with any 510-compatible batt…" at bounding box center [593, 180] width 1186 height 274
click at [597, 311] on icon "Add to bag" at bounding box center [601, 306] width 9 height 9
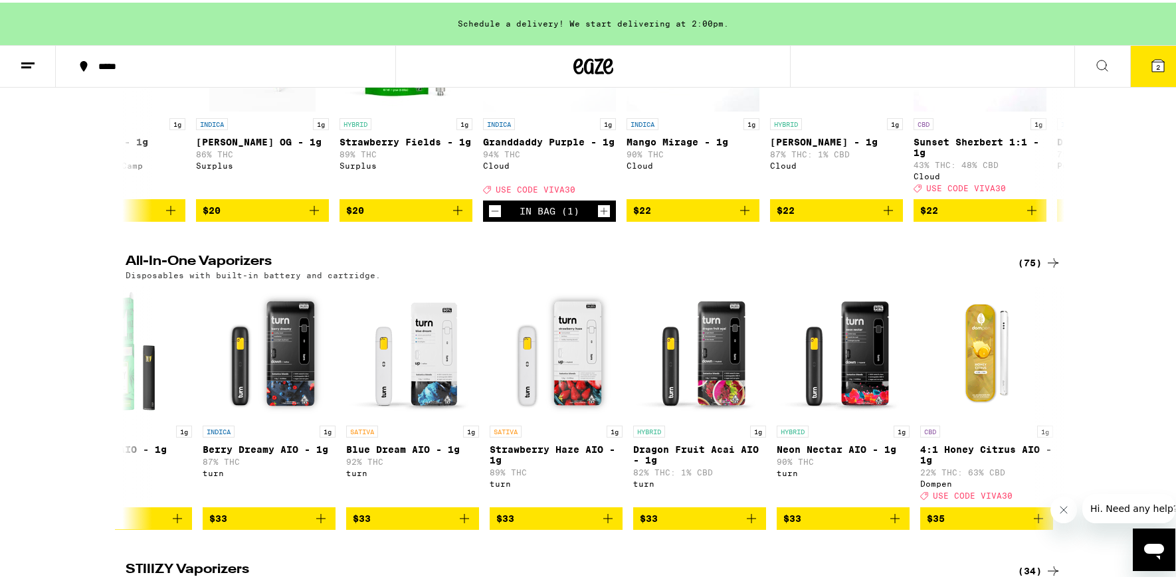
scroll to position [1974, 0]
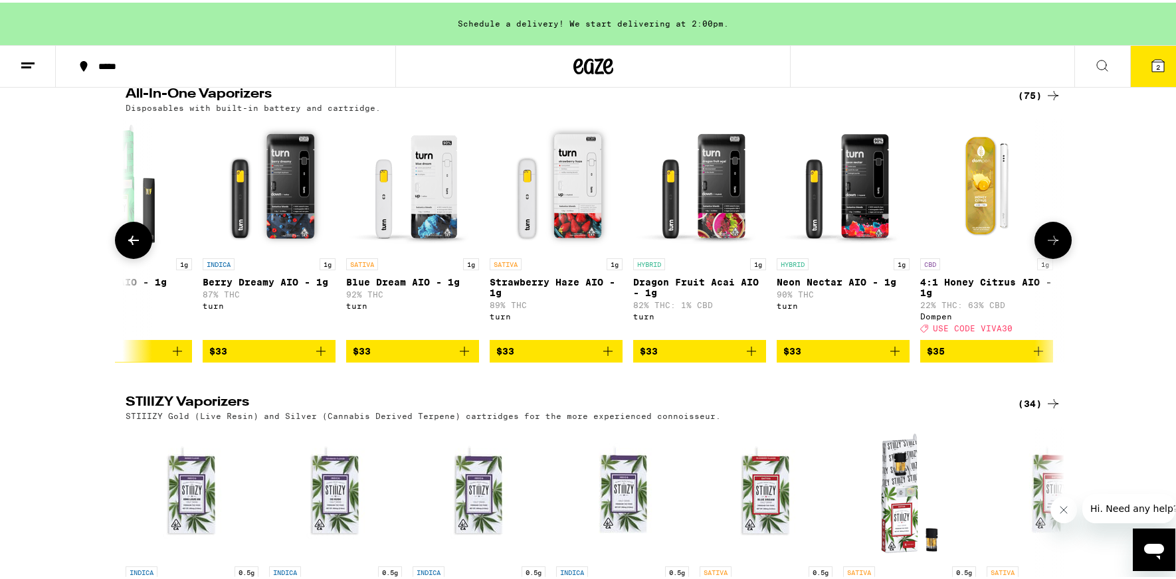
click at [118, 256] on button at bounding box center [133, 237] width 37 height 37
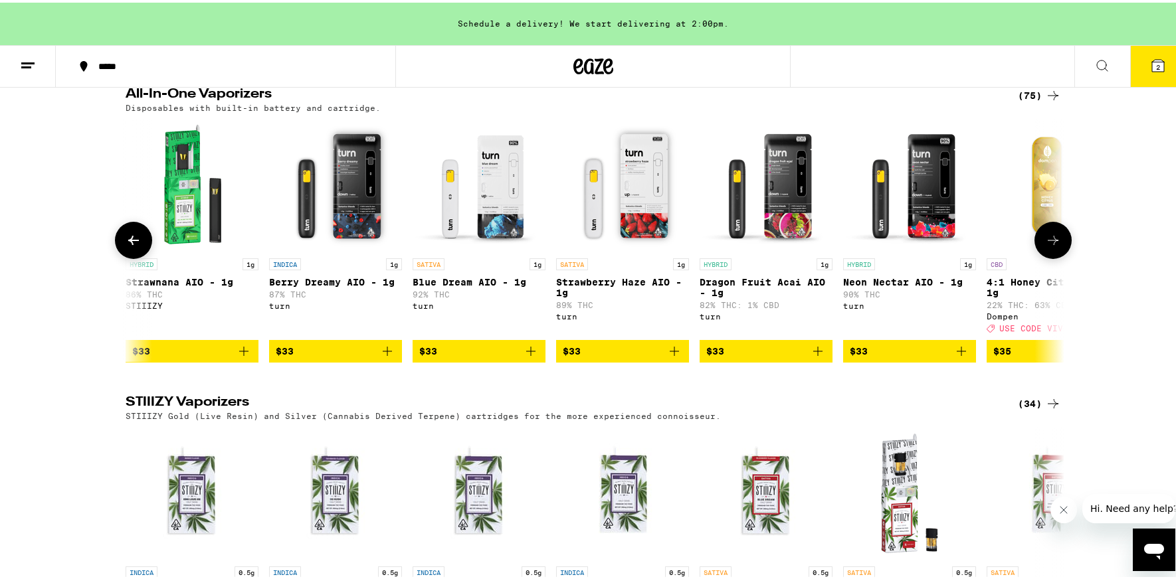
click at [118, 256] on button at bounding box center [133, 237] width 37 height 37
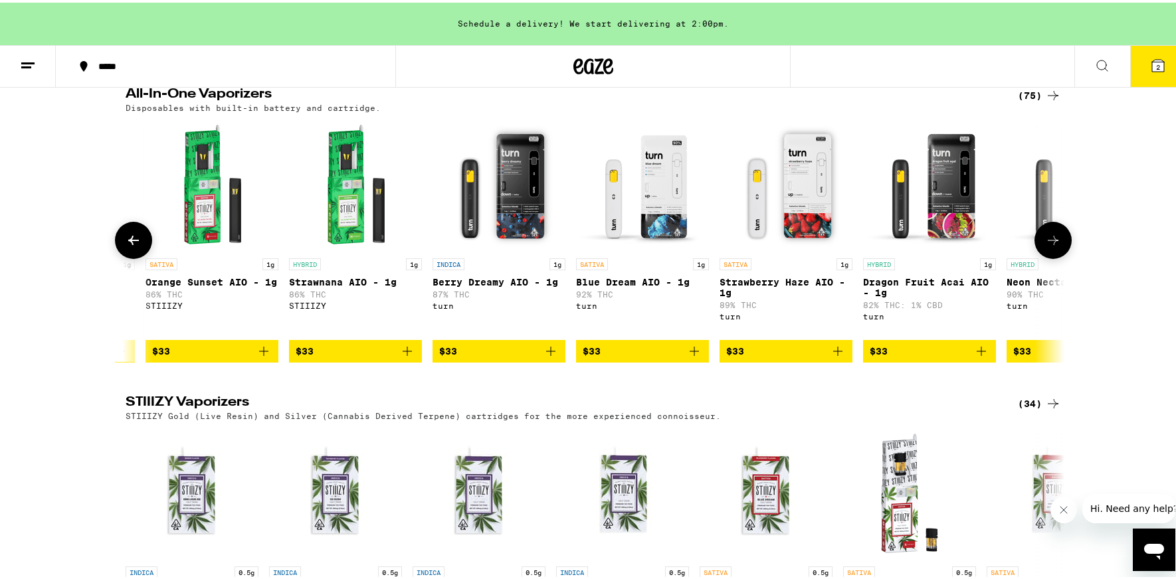
click at [118, 256] on button at bounding box center [133, 237] width 37 height 37
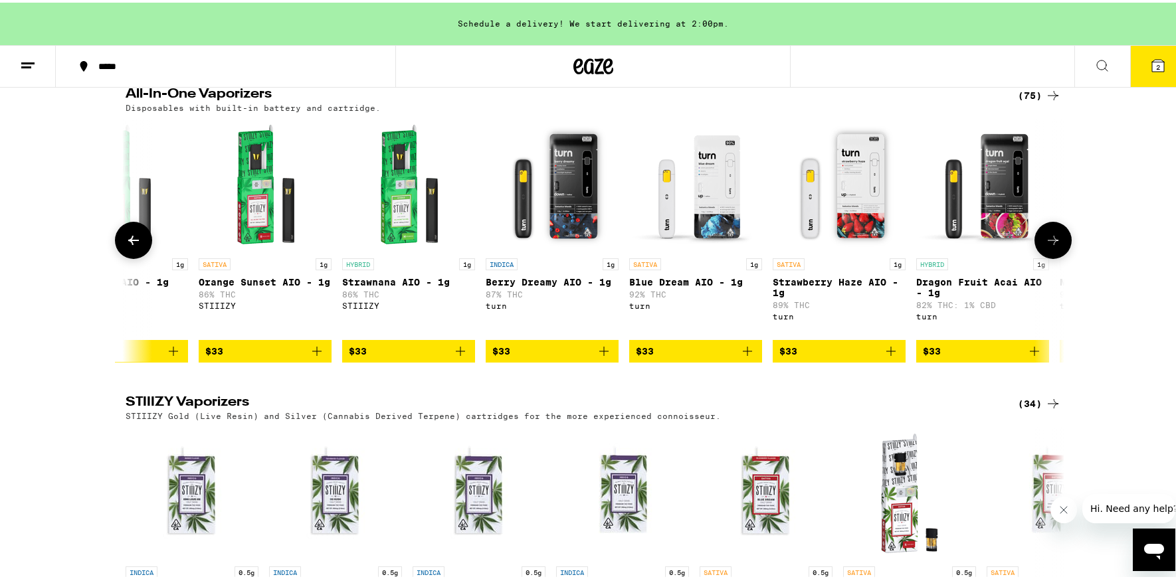
click at [118, 256] on button at bounding box center [133, 237] width 37 height 37
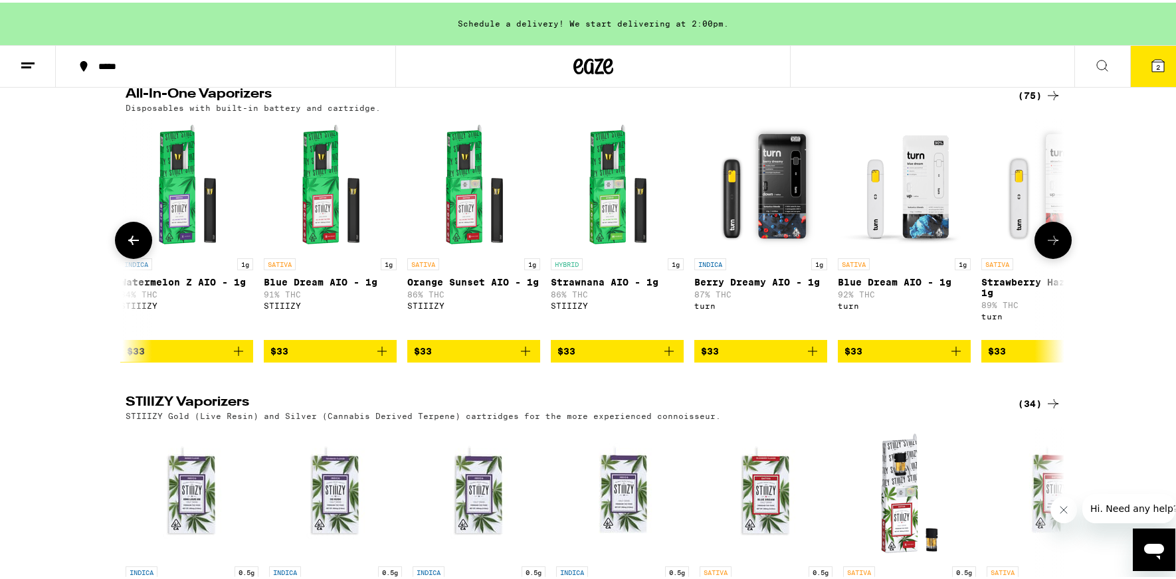
click at [118, 256] on button at bounding box center [133, 237] width 37 height 37
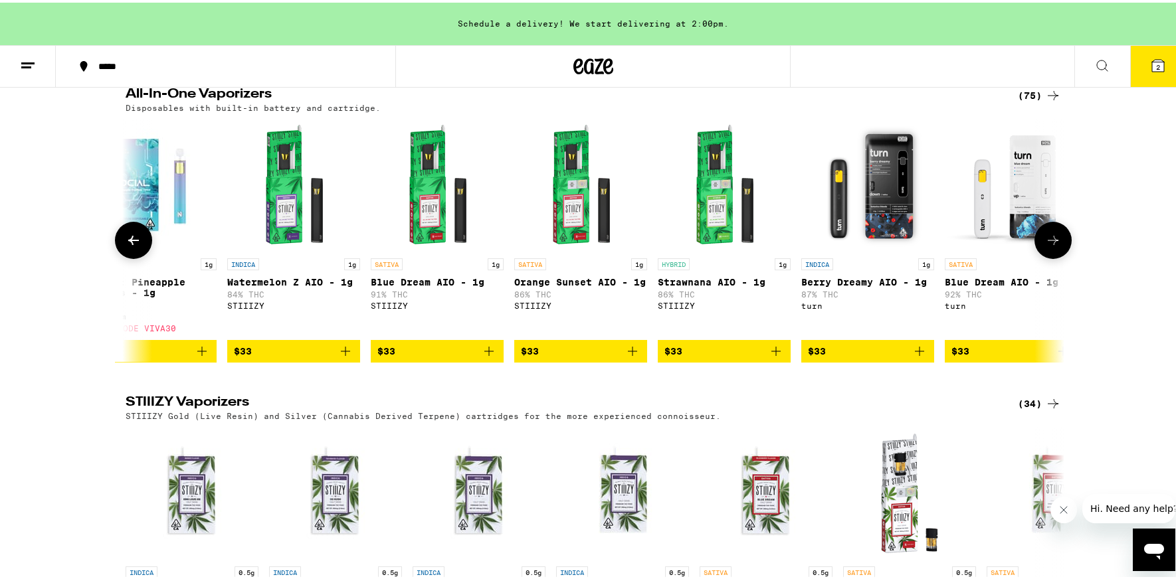
click at [118, 256] on button at bounding box center [133, 237] width 37 height 37
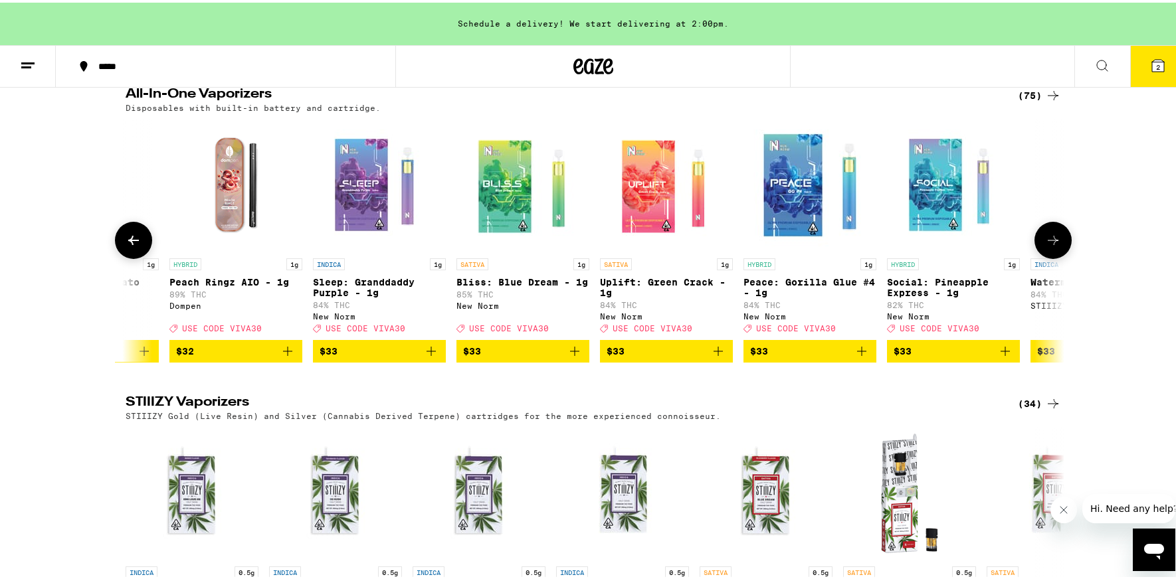
click at [118, 256] on button at bounding box center [133, 237] width 37 height 37
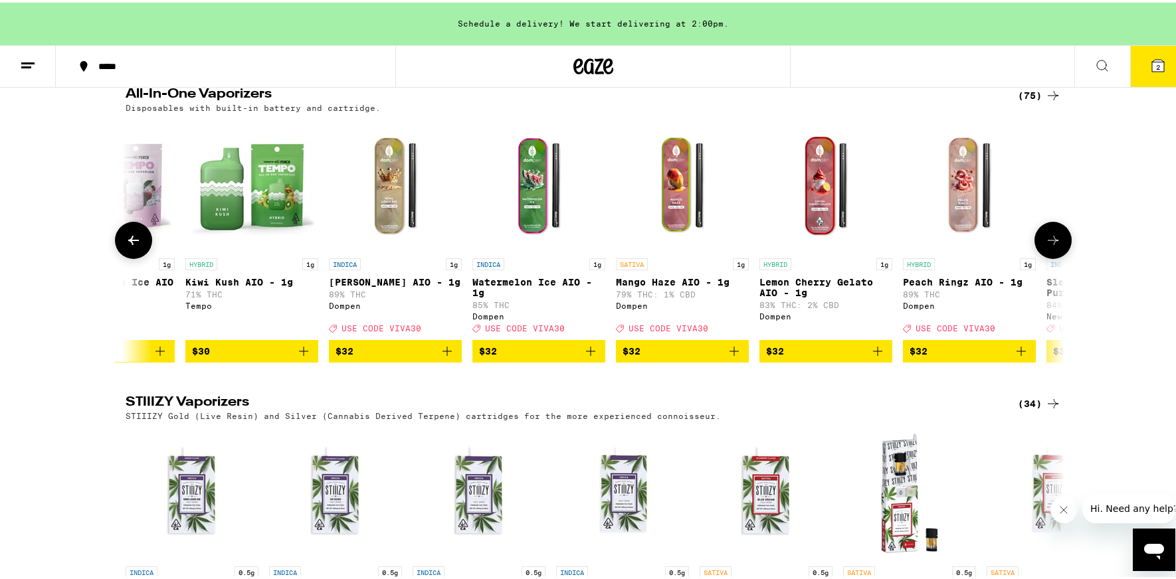
scroll to position [0, 4189]
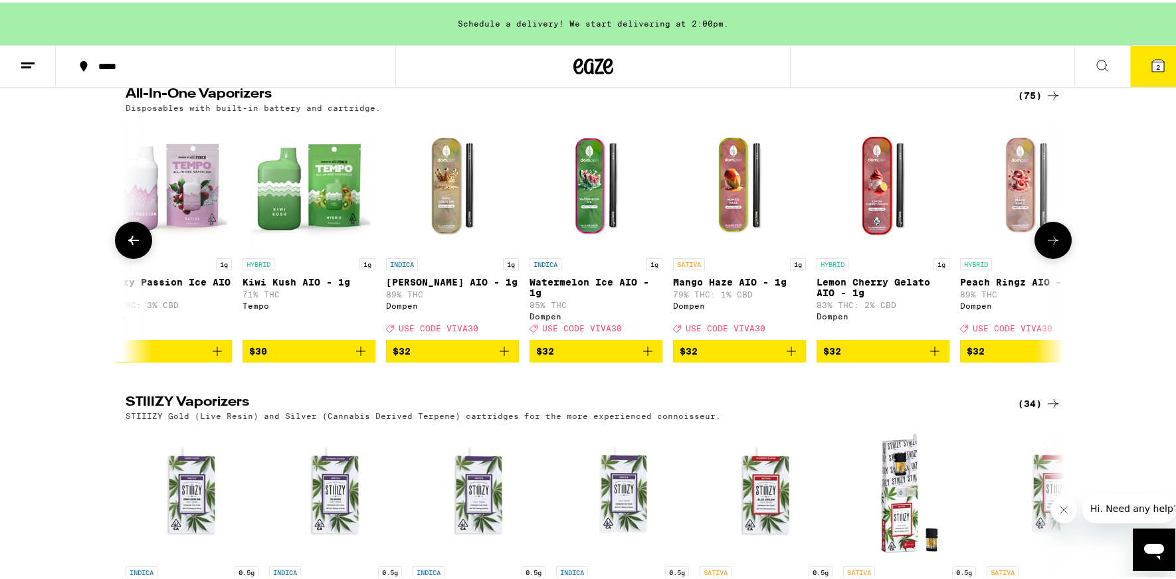
click at [118, 256] on button at bounding box center [133, 237] width 37 height 37
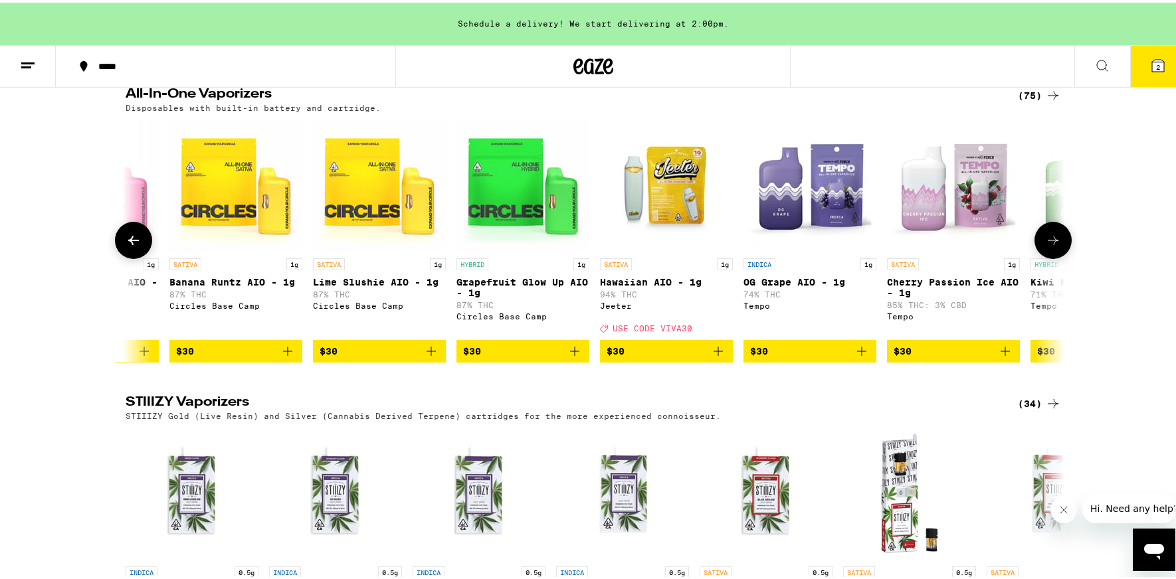
scroll to position [0, 3398]
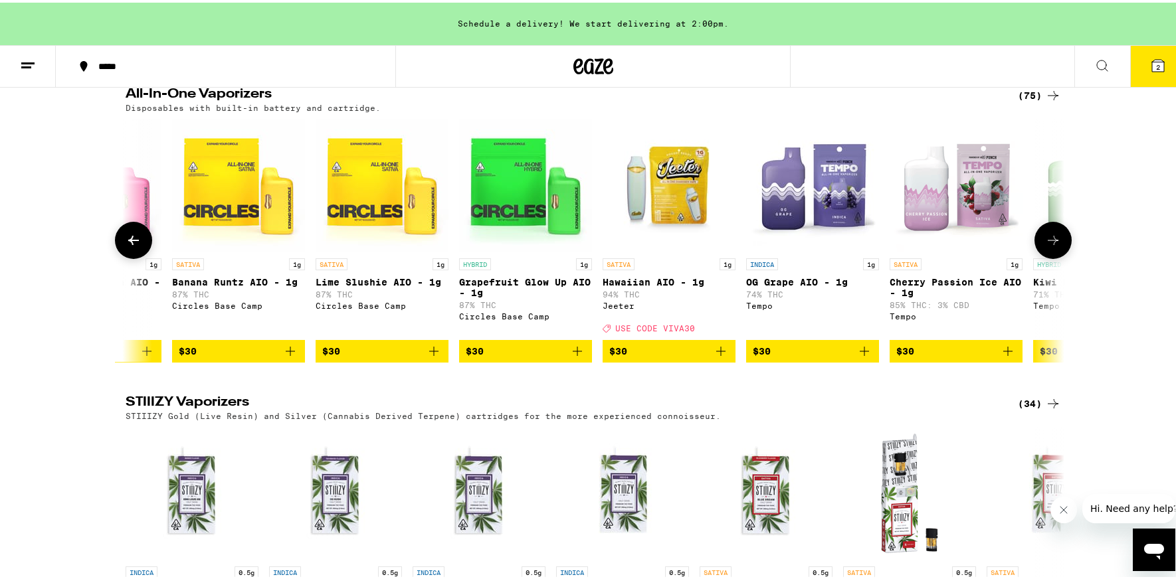
click at [118, 256] on button at bounding box center [133, 237] width 37 height 37
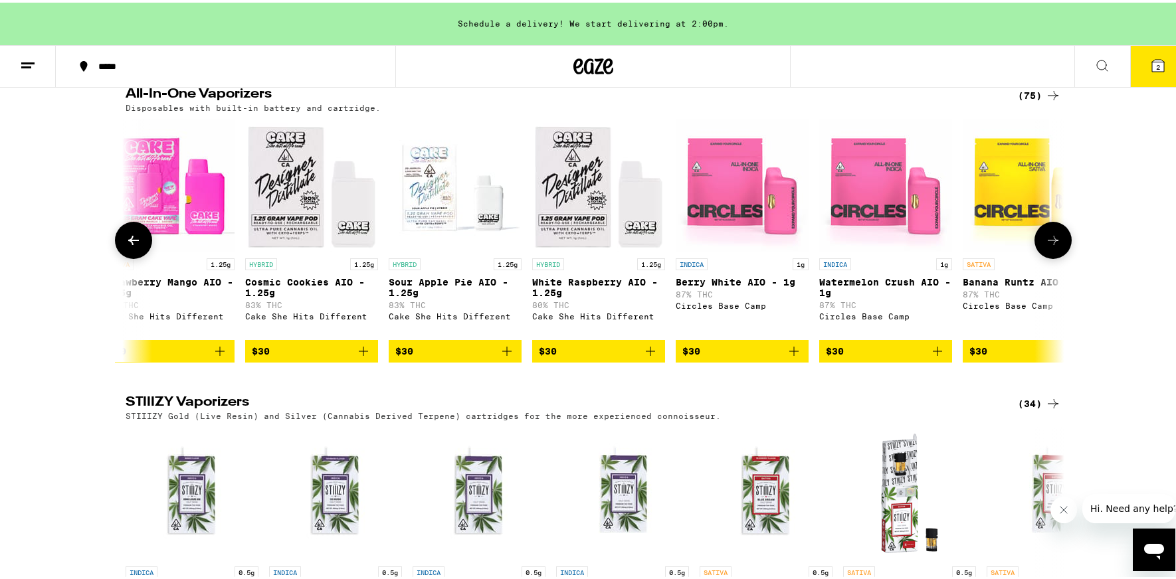
click at [118, 256] on button at bounding box center [133, 237] width 37 height 37
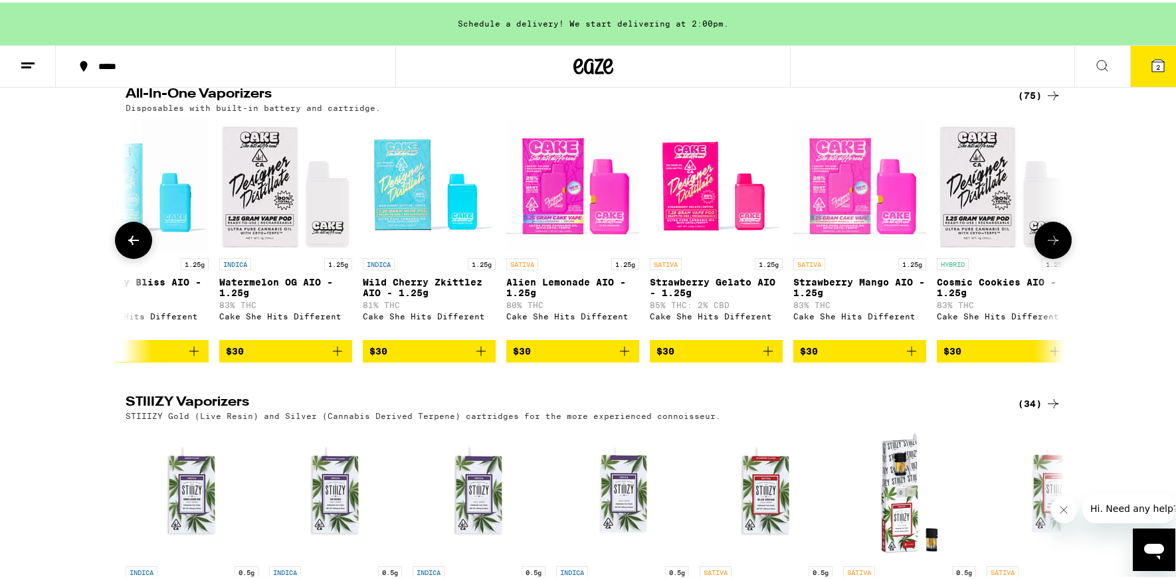
scroll to position [0, 1817]
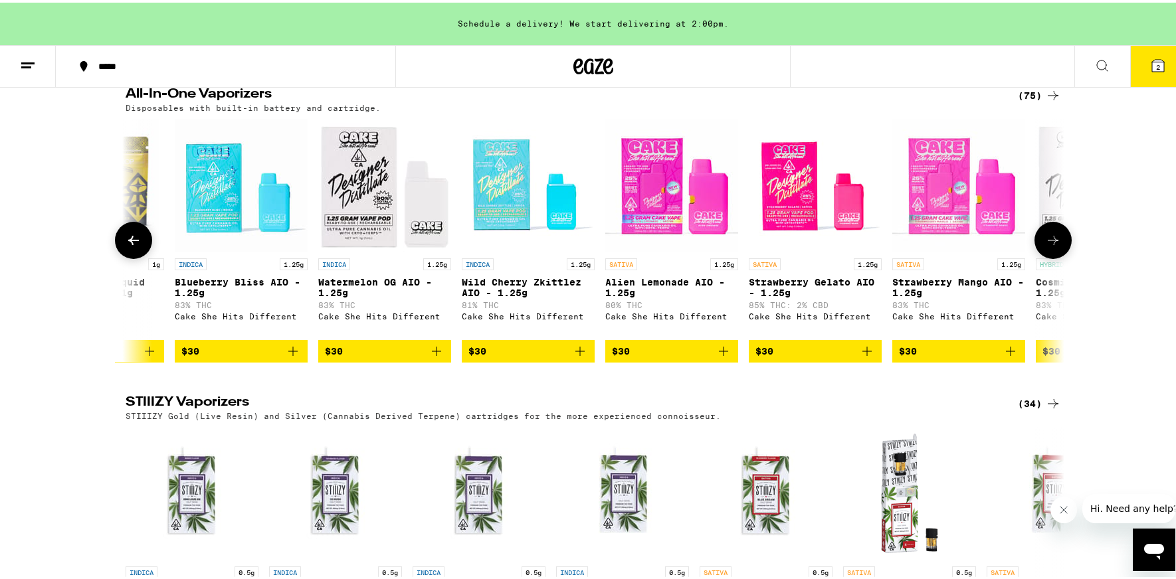
click at [118, 256] on button at bounding box center [133, 237] width 37 height 37
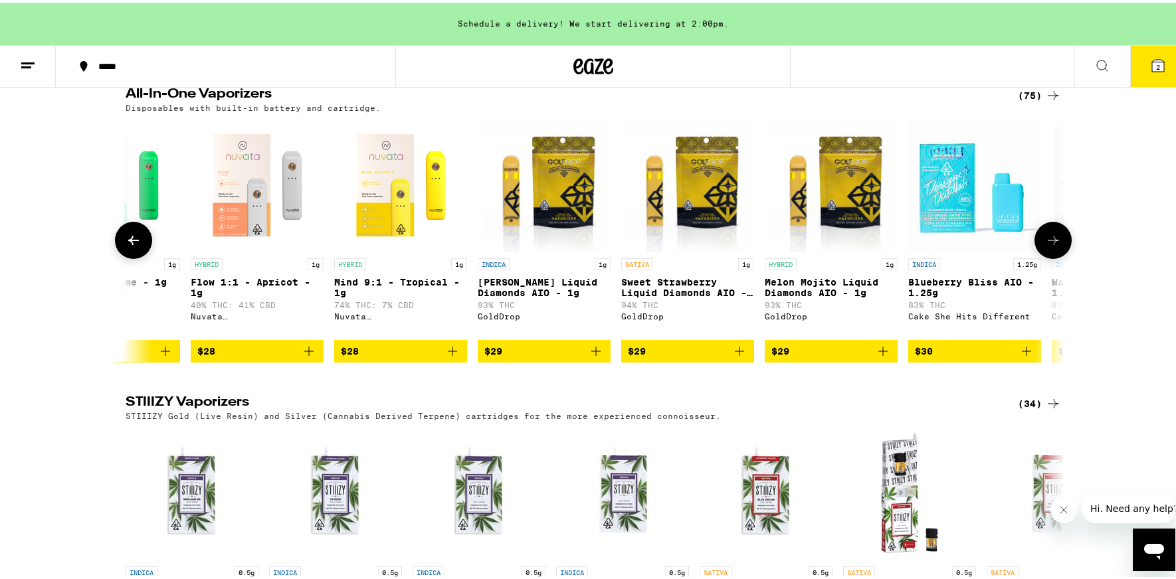
scroll to position [0, 1026]
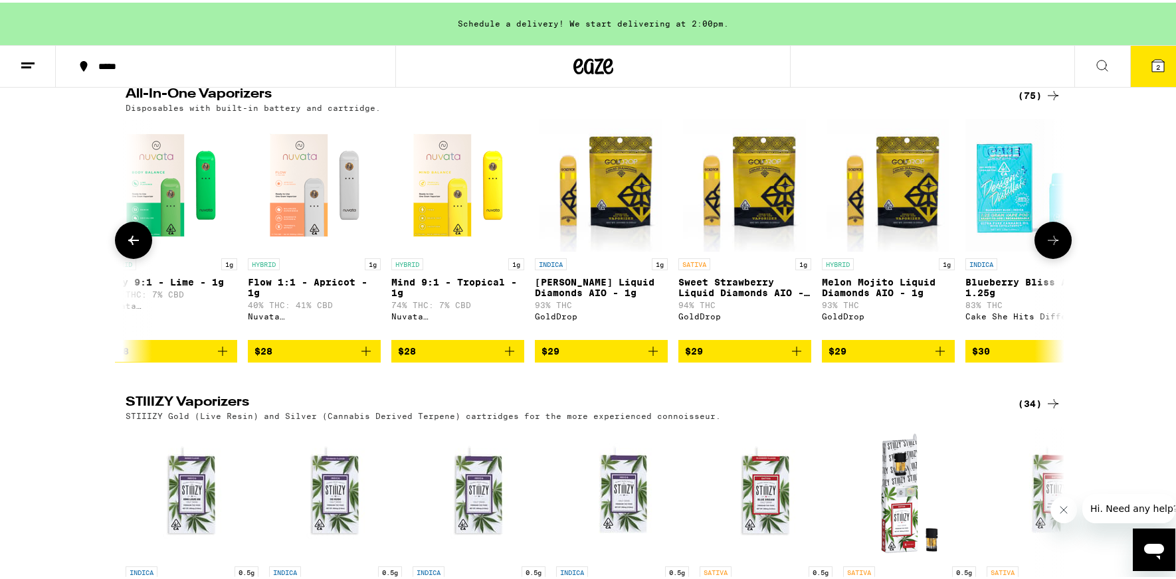
click at [118, 256] on button at bounding box center [133, 237] width 37 height 37
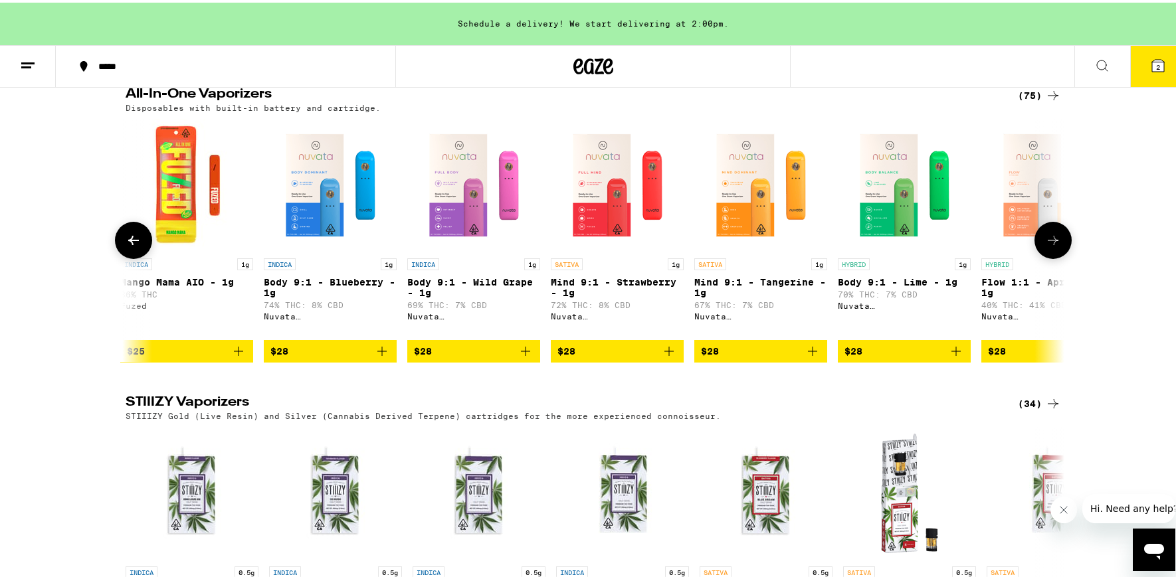
scroll to position [0, 235]
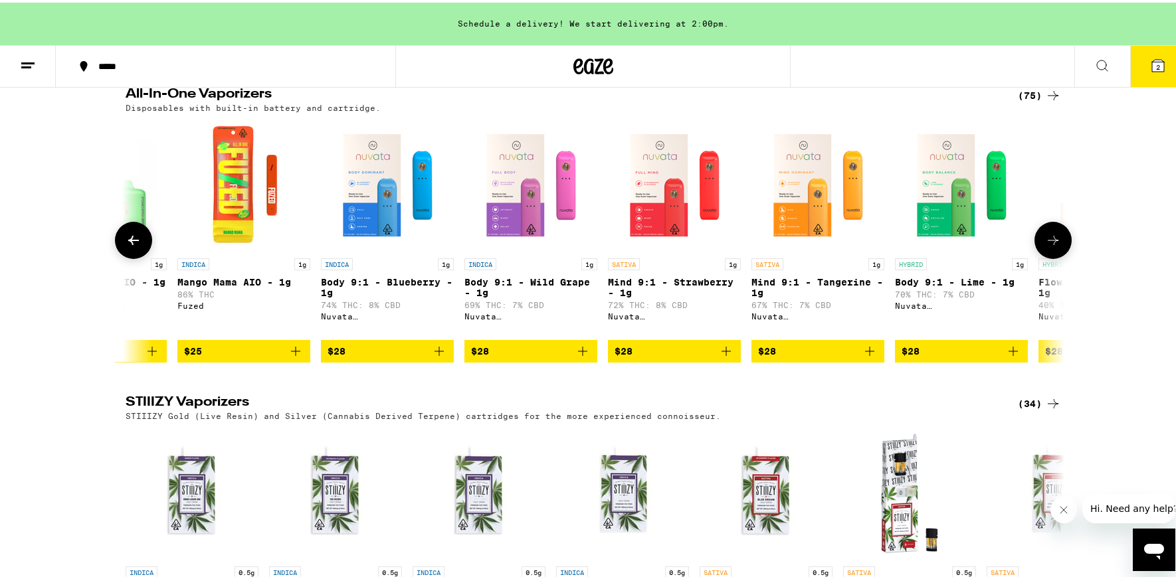
click at [118, 256] on button at bounding box center [133, 237] width 37 height 37
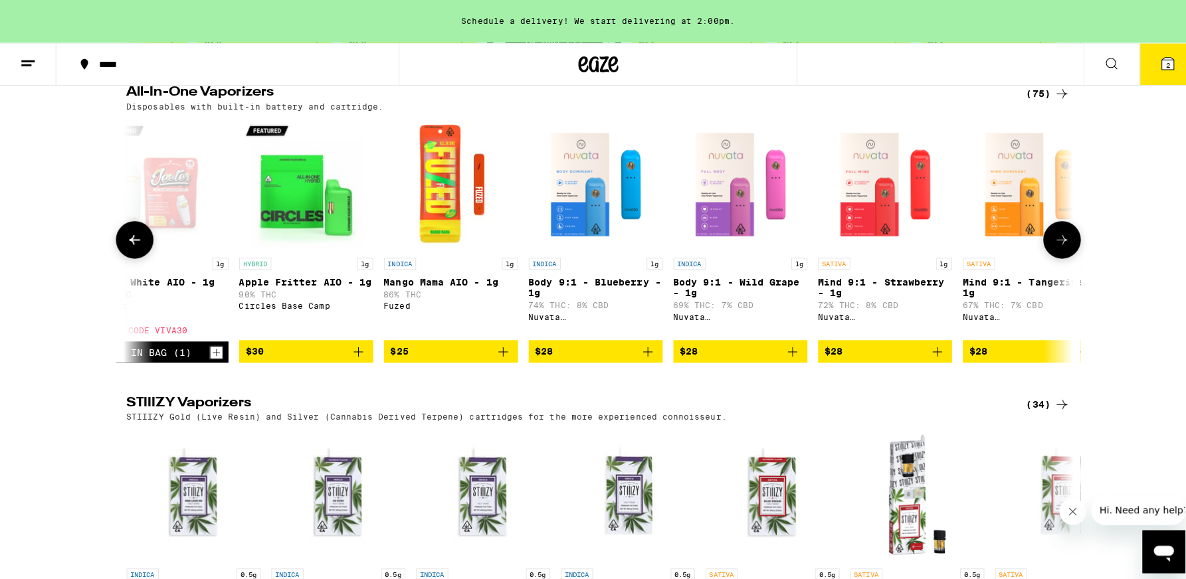
scroll to position [0, 0]
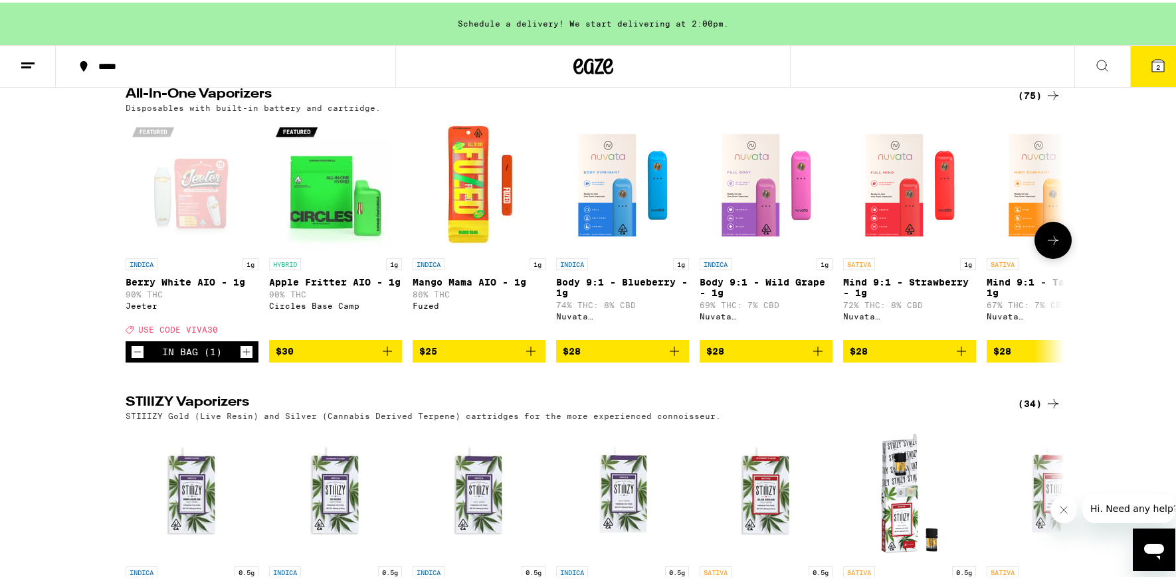
click at [525, 357] on icon "Add to bag" at bounding box center [531, 349] width 16 height 16
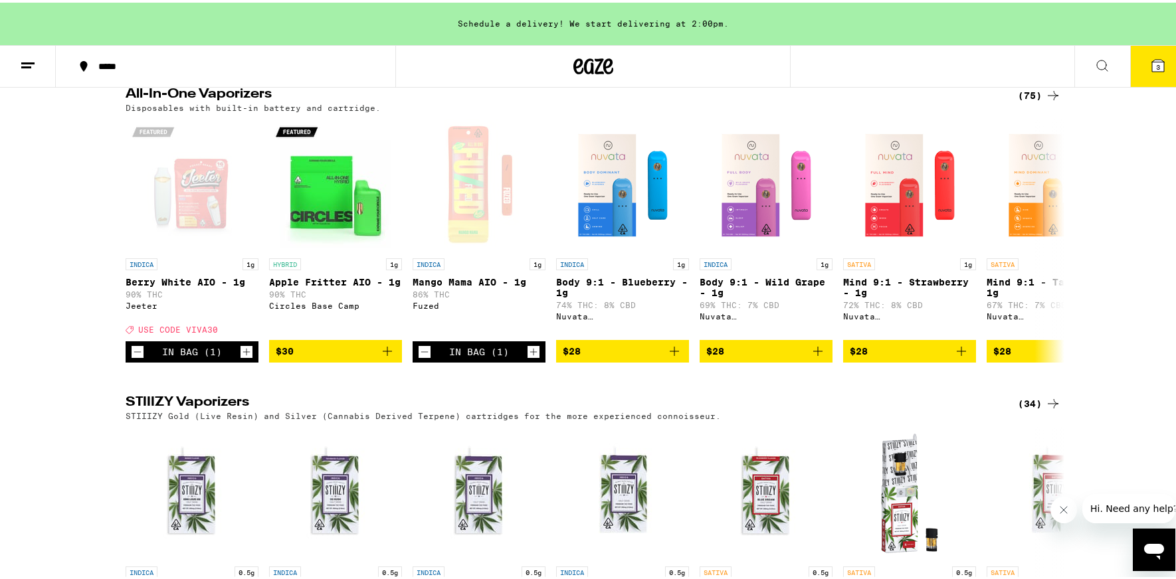
click at [1155, 73] on button "3" at bounding box center [1158, 63] width 56 height 41
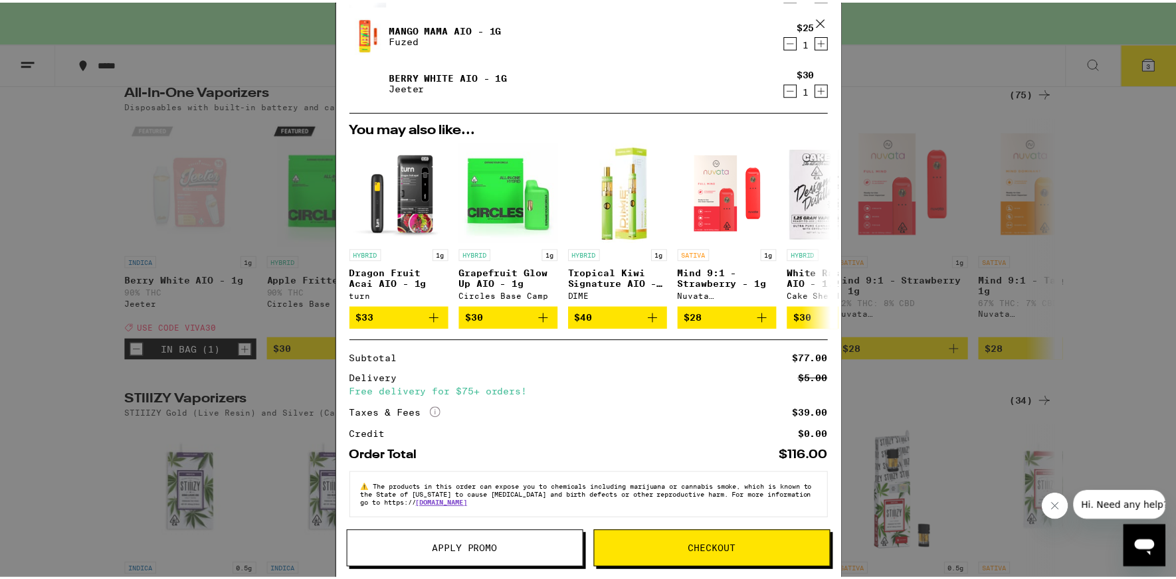
scroll to position [134, 0]
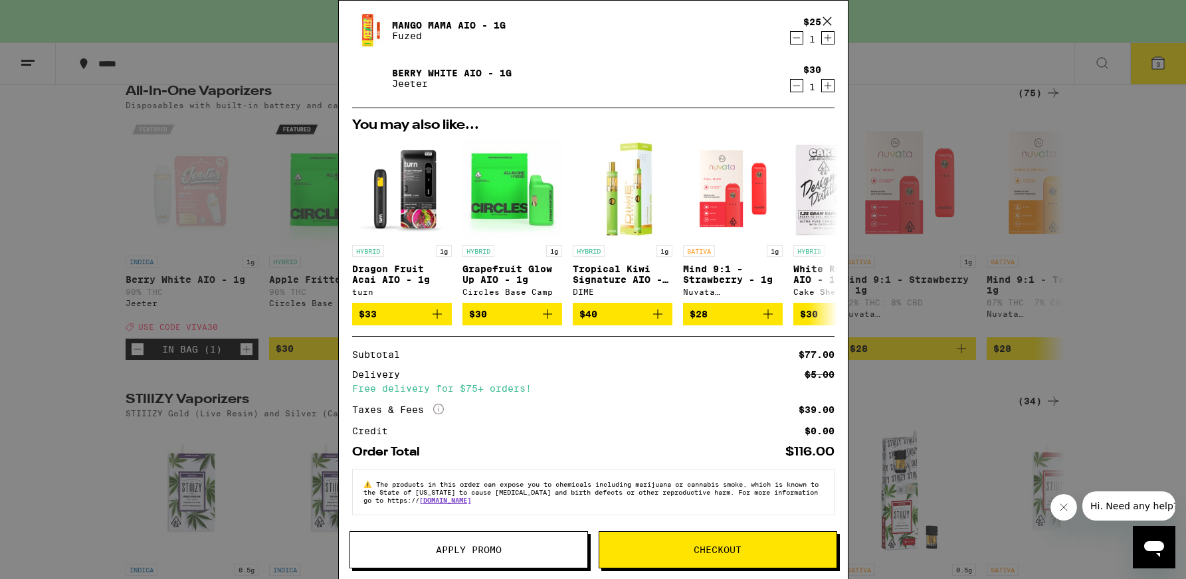
click at [468, 546] on span "Apply Promo" at bounding box center [469, 550] width 66 height 9
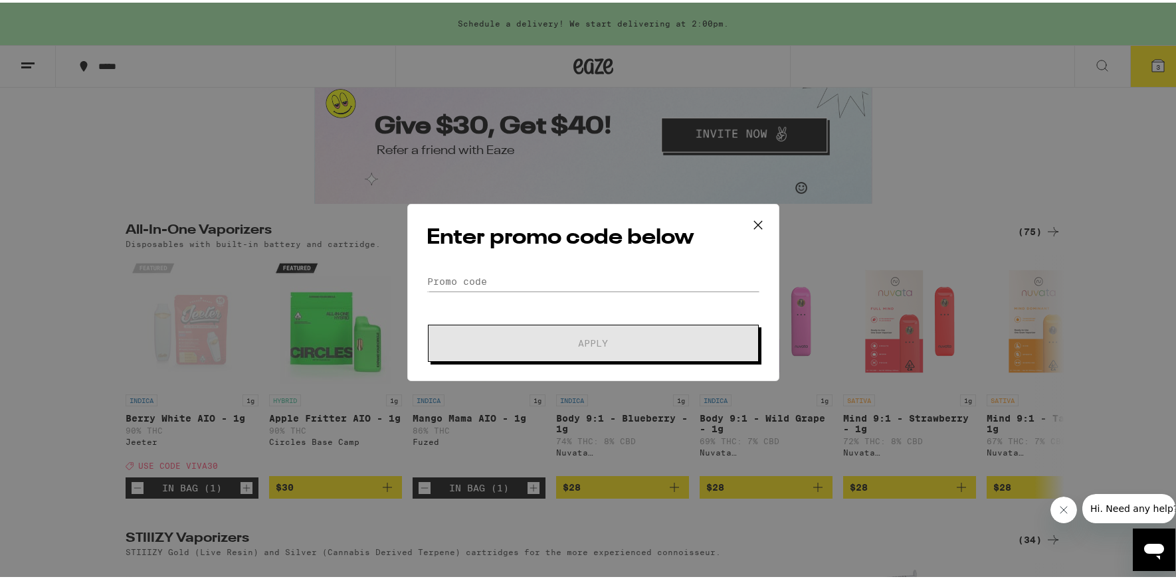
click at [471, 268] on div "Enter promo code below Promo Code Apply" at bounding box center [593, 289] width 372 height 177
click at [471, 272] on input "Promo Code" at bounding box center [594, 279] width 334 height 20
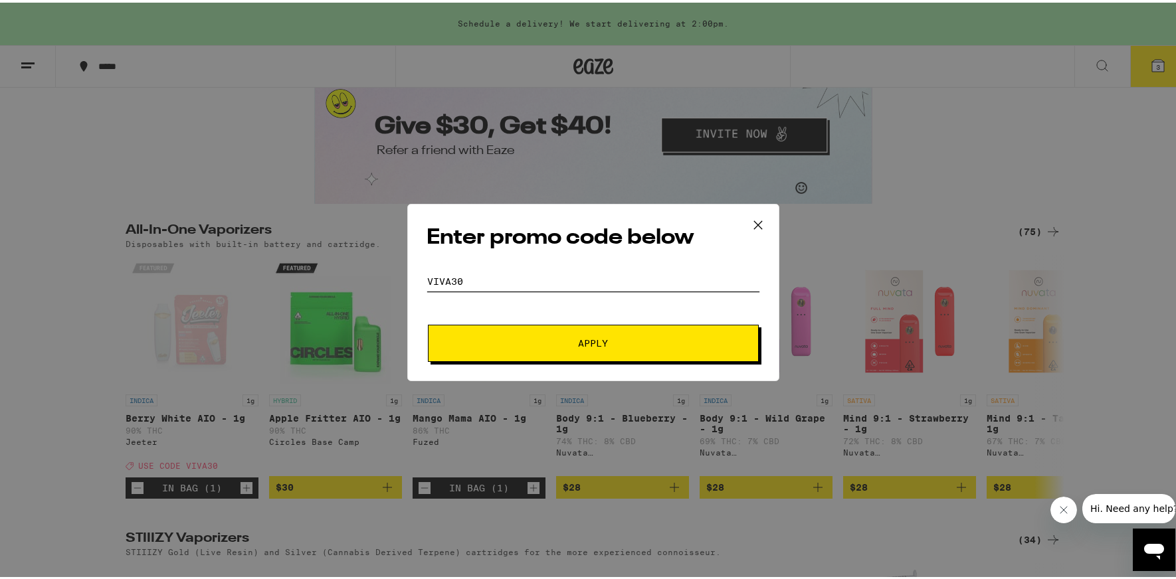
type input "viva30"
click at [581, 338] on span "Apply" at bounding box center [593, 340] width 30 height 9
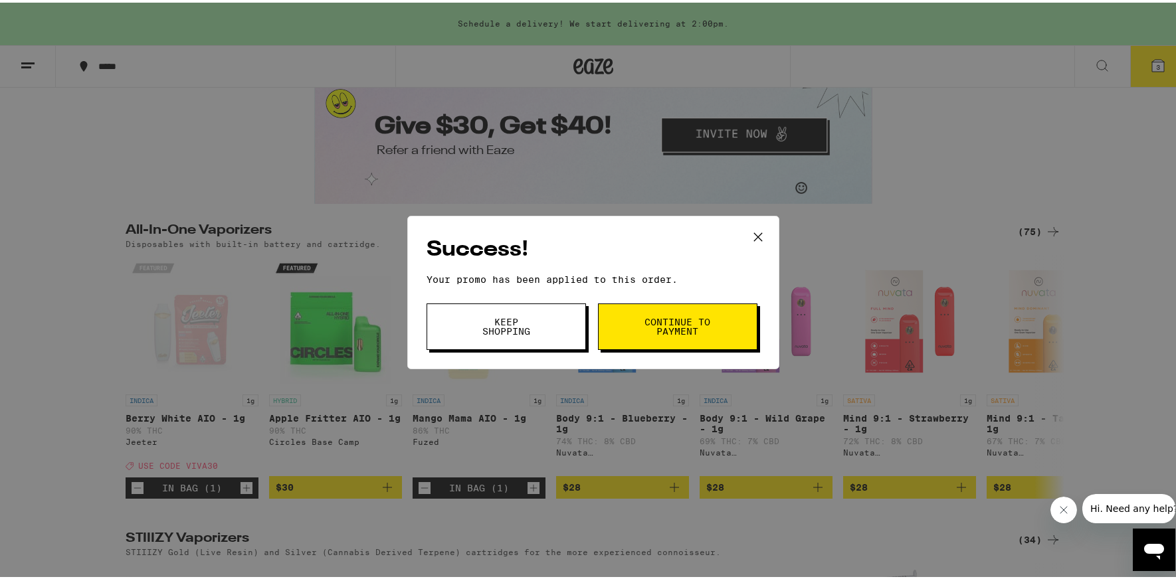
click at [494, 320] on span "Keep Shopping" at bounding box center [506, 324] width 68 height 19
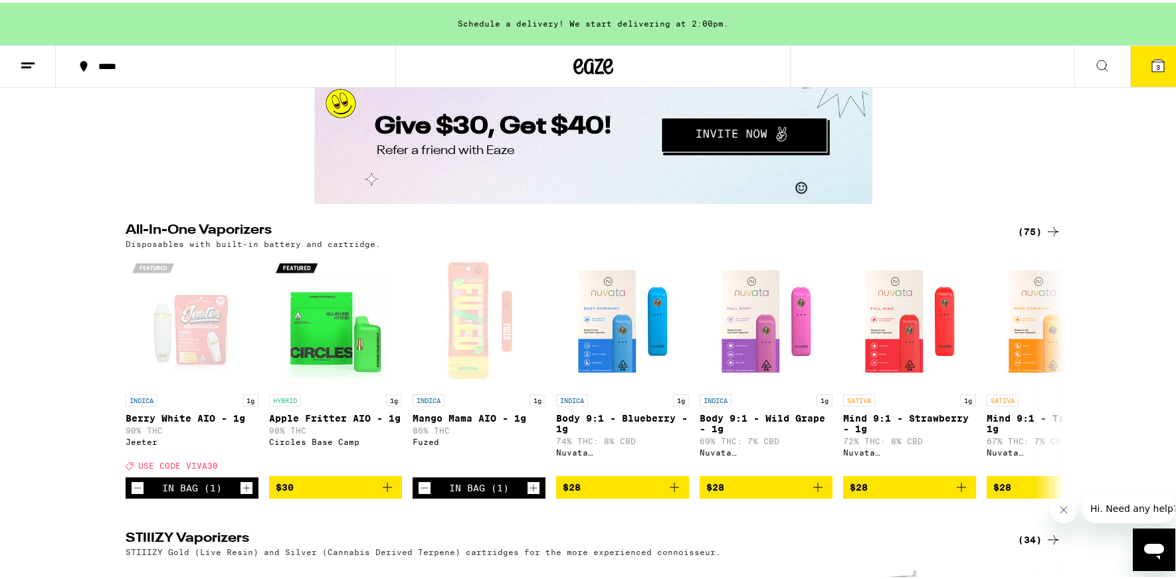
click at [1156, 63] on span "3" at bounding box center [1158, 64] width 4 height 8
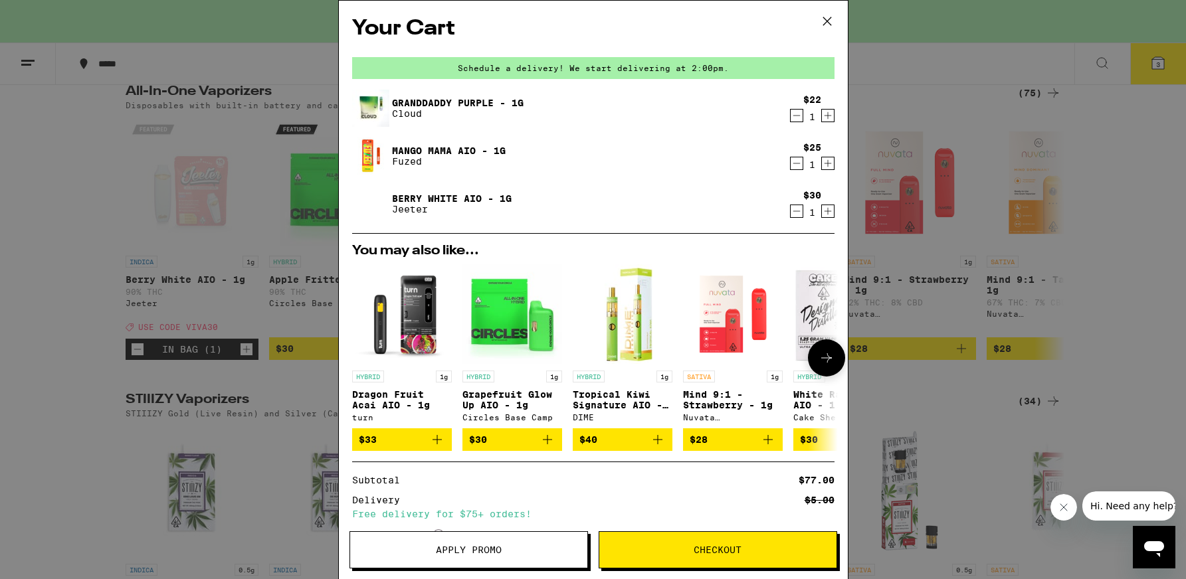
click at [822, 357] on icon at bounding box center [827, 358] width 16 height 16
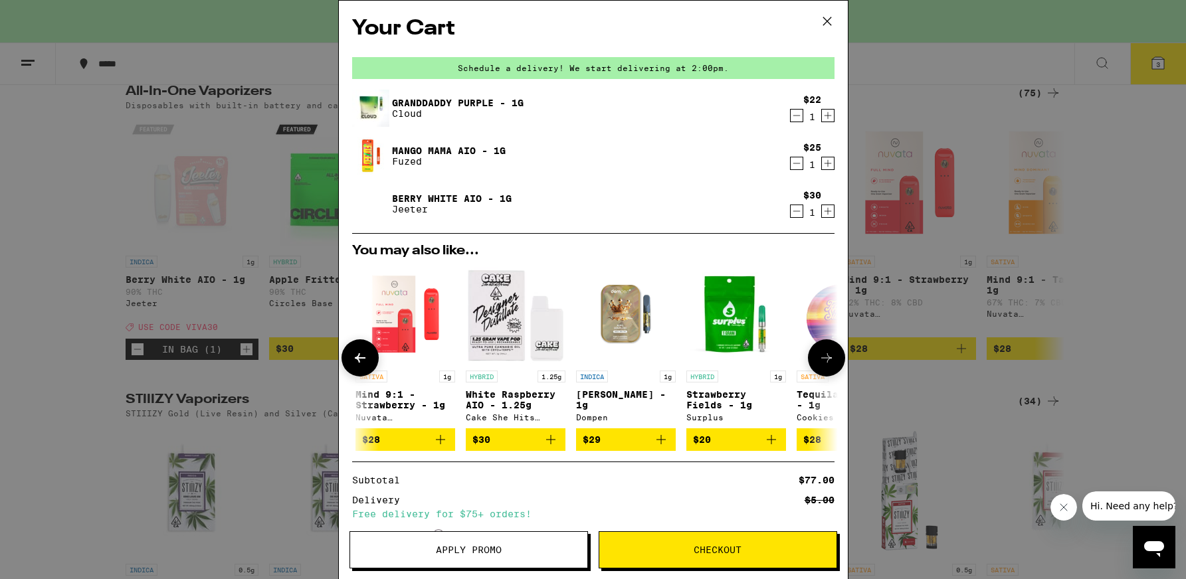
click at [822, 357] on icon at bounding box center [827, 358] width 16 height 16
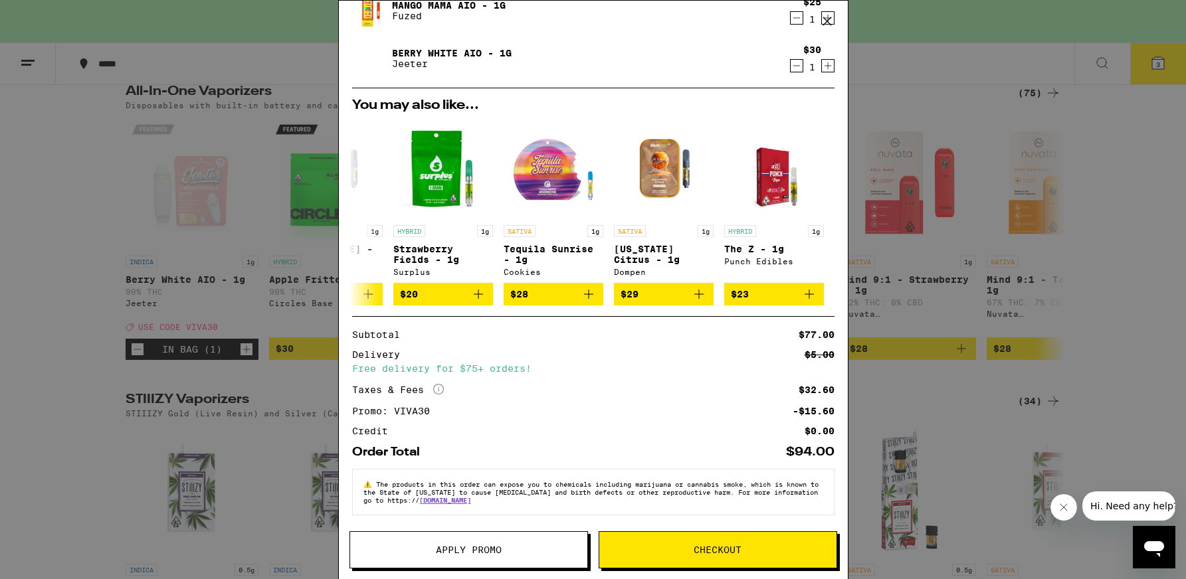
scroll to position [153, 0]
click at [676, 557] on button "Checkout" at bounding box center [718, 550] width 239 height 37
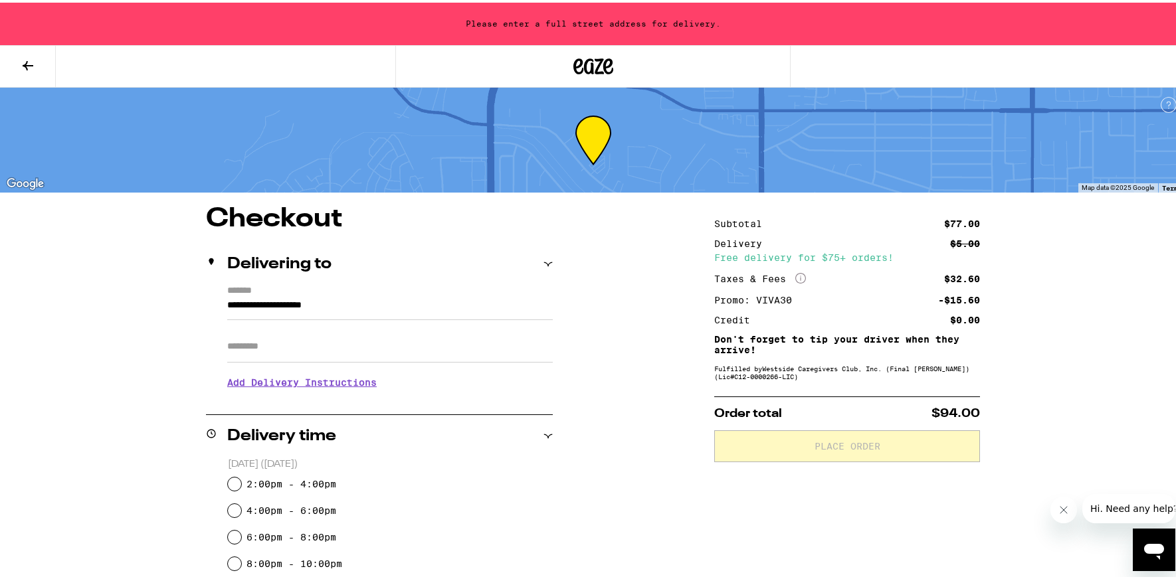
click at [227, 304] on input "**********" at bounding box center [390, 306] width 326 height 23
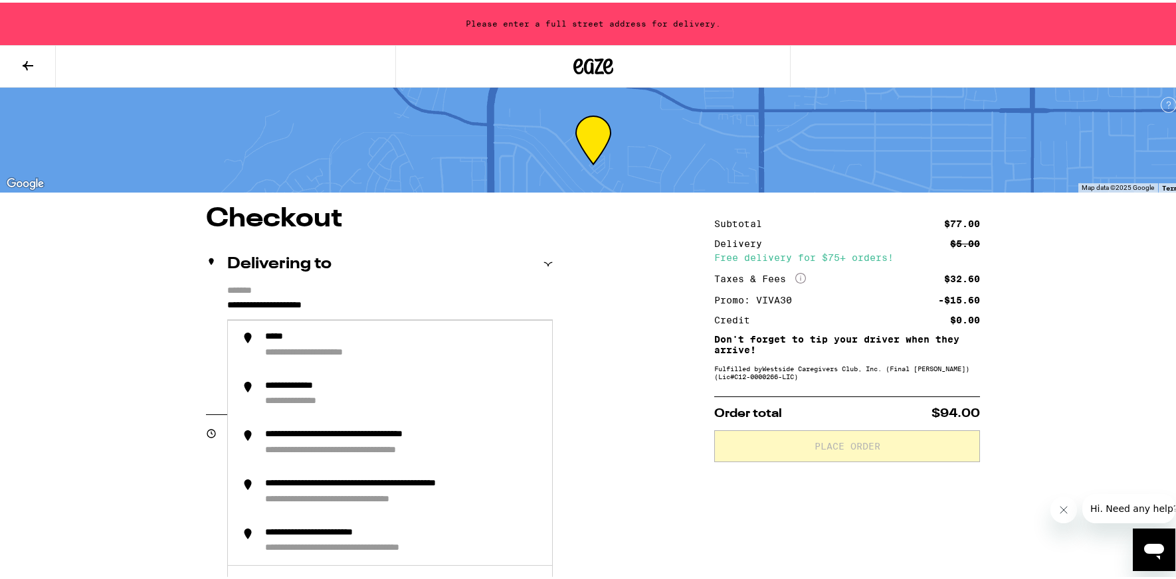
drag, startPoint x: 370, startPoint y: 296, endPoint x: 62, endPoint y: 298, distance: 308.3
click at [62, 298] on div "**********" at bounding box center [593, 495] width 1186 height 990
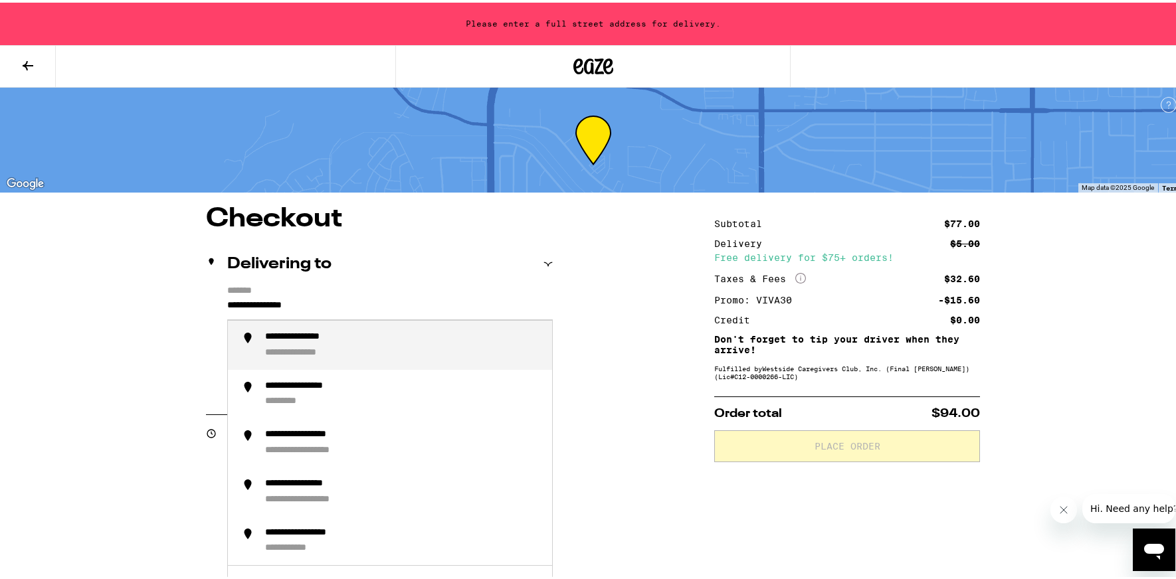
click at [304, 348] on div "**********" at bounding box center [310, 351] width 90 height 12
type input "**********"
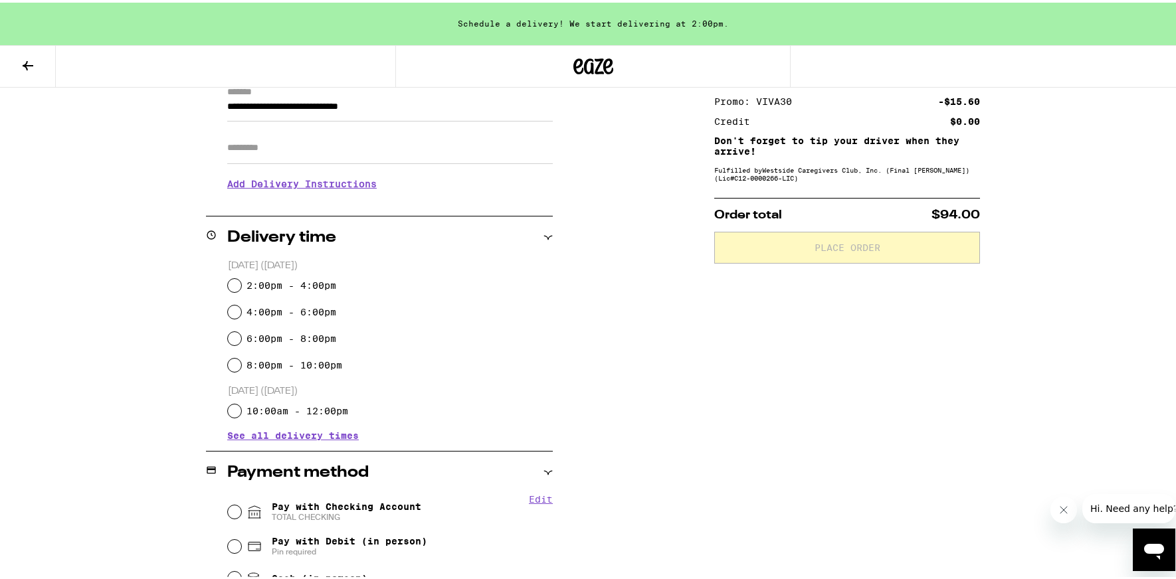
scroll to position [199, 0]
